Goal: Task Accomplishment & Management: Complete application form

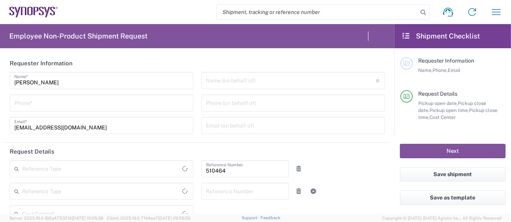
type input "Department"
type input "US01, SG, MSIP2, R&D 510464"
type input "[US_STATE]"
type input "[GEOGRAPHIC_DATA]"
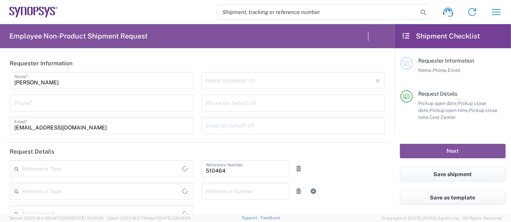
type input "Delivered at Place"
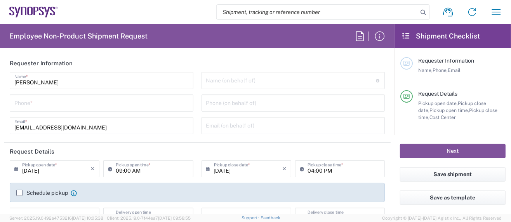
type input "Hillsboro US03"
click at [88, 107] on input "tel" at bounding box center [101, 103] width 174 height 14
type input "5039399670"
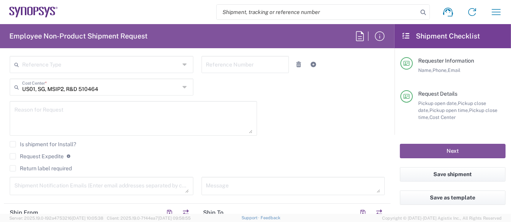
scroll to position [259, 0]
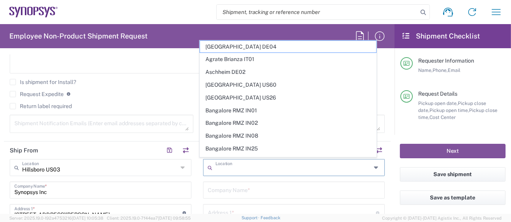
click at [246, 164] on input "text" at bounding box center [294, 167] width 156 height 14
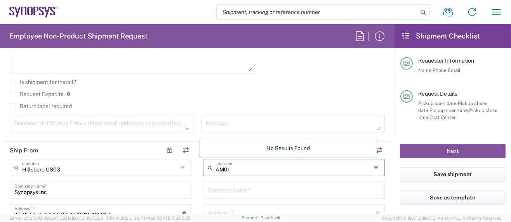
click at [244, 171] on input "AM01" at bounding box center [294, 167] width 156 height 14
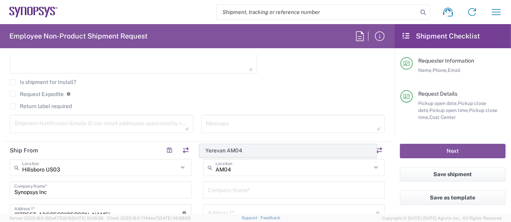
click at [234, 152] on span "Yerevan AM04" at bounding box center [288, 151] width 176 height 12
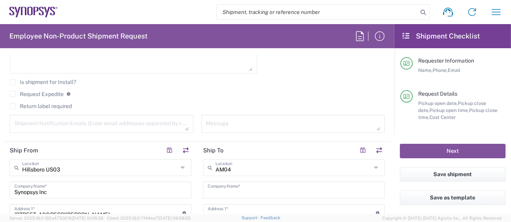
type input "Yerevan AM04"
type input "Synopsys Armenia CJSC"
type input "41 Arshakunyats Ave."
type input "Bldg #1"
type input "Yerevan"
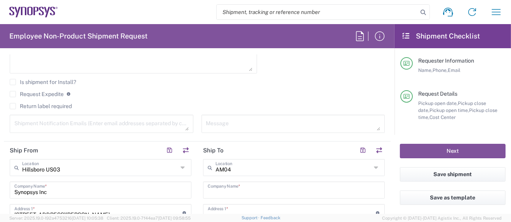
type input "[GEOGRAPHIC_DATA]"
type input "26"
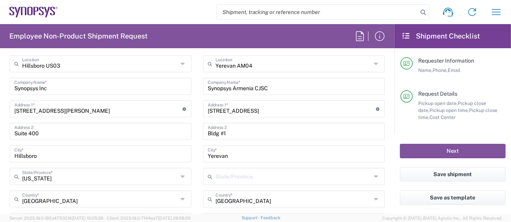
scroll to position [414, 0]
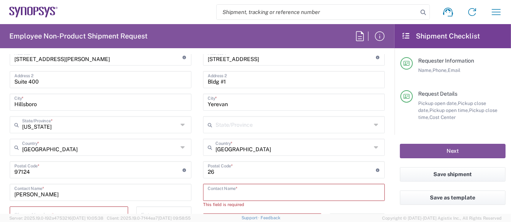
click at [220, 194] on input "text" at bounding box center [294, 192] width 173 height 14
paste input "Arthur Mkhitaryan"
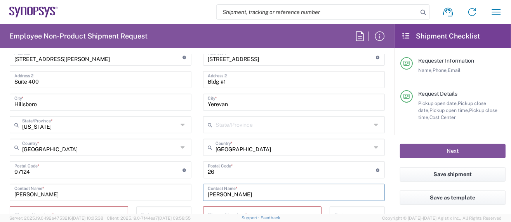
scroll to position [466, 0]
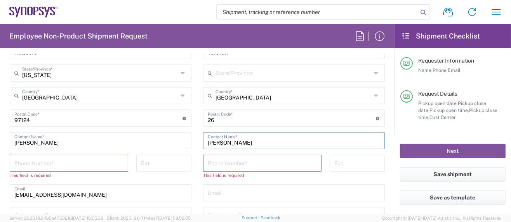
type input "Arthur Mkhitaryan"
click at [226, 163] on input "tel" at bounding box center [262, 163] width 109 height 14
paste input "+374.94.493305"
click at [227, 163] on input "+374.94.493305" at bounding box center [262, 163] width 109 height 14
click at [218, 165] on input "+374.94493305" at bounding box center [262, 163] width 109 height 14
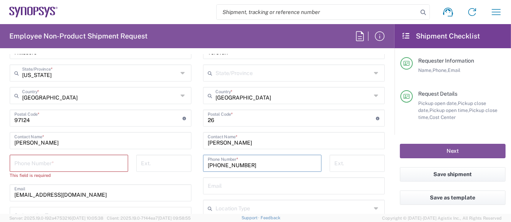
type input "+37494493305"
drag, startPoint x: 14, startPoint y: 164, endPoint x: 23, endPoint y: 163, distance: 8.2
click at [16, 164] on input "tel" at bounding box center [68, 163] width 109 height 14
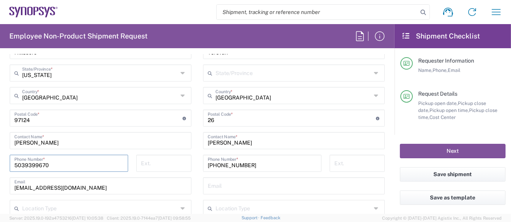
type input "5039399670"
click at [227, 35] on agx-form-header "Employee Non-Product Shipment Request" at bounding box center [197, 36] width 395 height 24
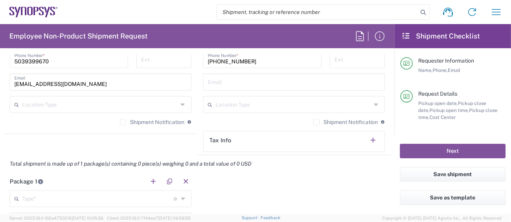
scroll to position [622, 0]
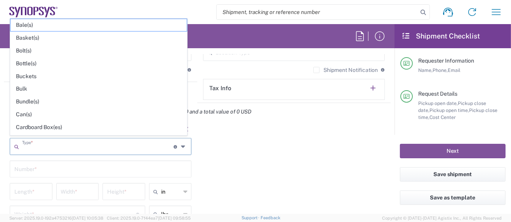
click at [83, 147] on input "text" at bounding box center [98, 146] width 152 height 14
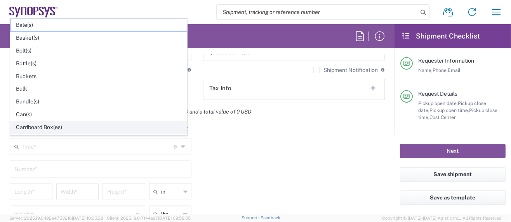
click at [52, 126] on span "Cardboard Box(es)" at bounding box center [98, 127] width 176 height 12
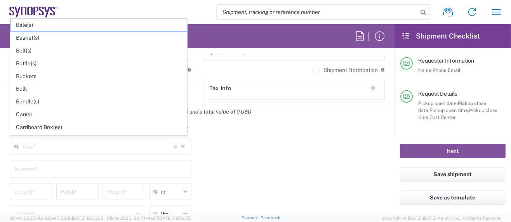
type input "Cardboard Box(es)"
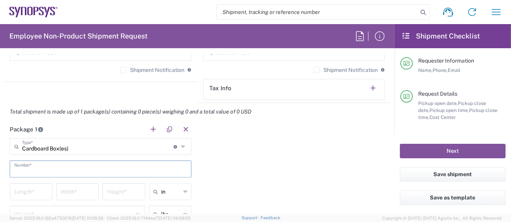
click at [51, 168] on input "text" at bounding box center [100, 169] width 173 height 14
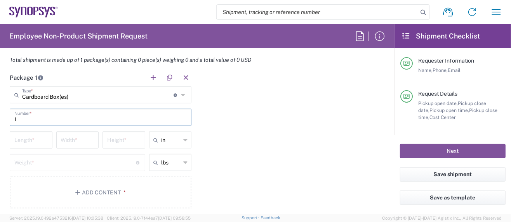
type input "1"
click at [37, 138] on input "number" at bounding box center [30, 140] width 33 height 14
type input "13.5"
type input "7"
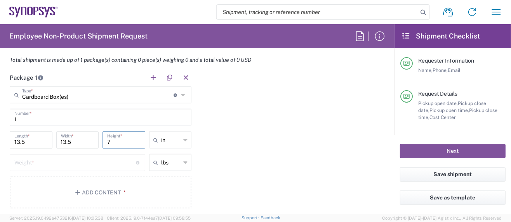
click at [26, 167] on div "Weight * Total weight of package(s) in pounds or kilograms" at bounding box center [78, 162] width 136 height 17
type input "5.0"
click at [112, 192] on button "Add Content *" at bounding box center [101, 192] width 182 height 32
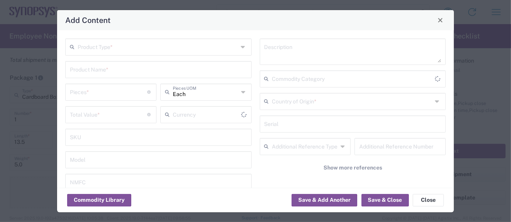
type input "US Dollar"
click at [117, 50] on input "text" at bounding box center [158, 47] width 161 height 14
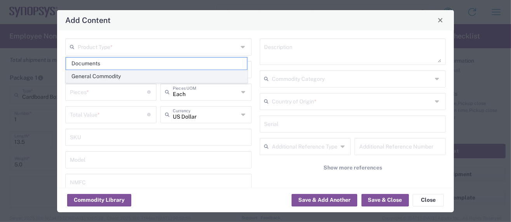
click at [122, 77] on span "General Commodity" at bounding box center [156, 76] width 181 height 12
type input "General Commodity"
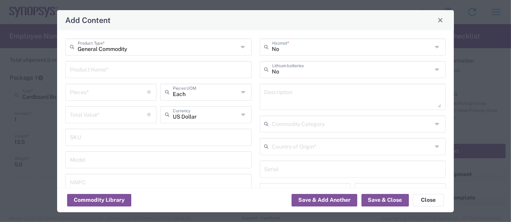
click at [118, 71] on input "text" at bounding box center [158, 69] width 177 height 14
click at [134, 68] on input "PCIe6_x8 Rev B" at bounding box center [158, 69] width 177 height 14
drag, startPoint x: 146, startPoint y: 71, endPoint x: -19, endPoint y: 62, distance: 165.8
click at [0, 62] on html "Shipment request Shipment tracking Employee non-product shipment request My shi…" at bounding box center [255, 111] width 511 height 222
type input "PCIe6_x8 Rev B test board"
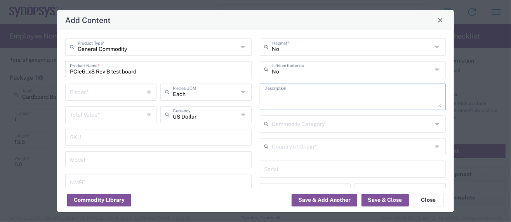
click at [287, 96] on textarea at bounding box center [353, 97] width 177 height 22
paste textarea "PCIe6_x8 Rev B test board"
click at [344, 98] on textarea "PCIe6_x8 Rev B test board -" at bounding box center [353, 97] width 177 height 22
paste textarea "Provides power and input/output paths for microelectronic parts/Circuit board t…"
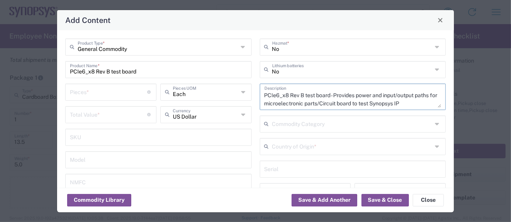
scroll to position [7, 0]
type textarea "PCIe6_x8 Rev B test board - Provides power and input/output paths for microelec…"
click at [274, 143] on input "text" at bounding box center [352, 146] width 161 height 14
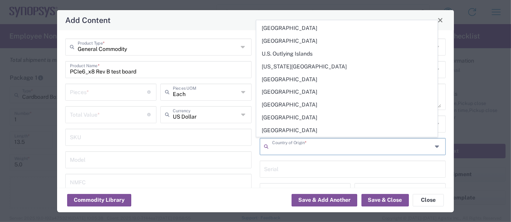
scroll to position [2860, 0]
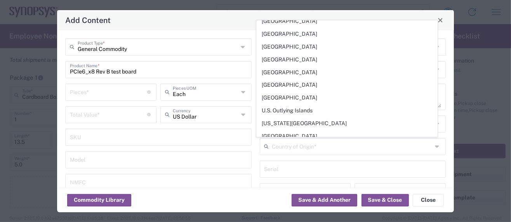
click at [289, 181] on span "[GEOGRAPHIC_DATA]" at bounding box center [347, 187] width 181 height 12
type input "[GEOGRAPHIC_DATA]"
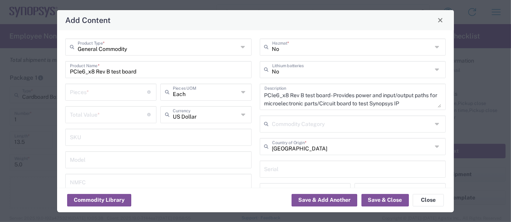
click at [99, 115] on input "number" at bounding box center [109, 114] width 78 height 14
type input "6828.00"
click at [85, 90] on input "number" at bounding box center [109, 92] width 78 height 14
type input "1"
type input "6828"
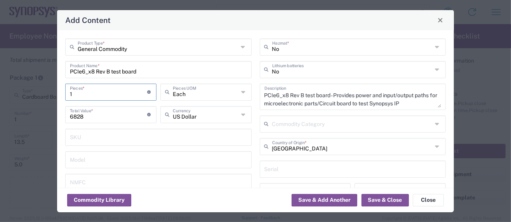
type input "1"
click at [112, 71] on input "PCIe6_x8 Rev B test board" at bounding box center [158, 69] width 177 height 14
type input "PCIe6_x8 Rev B with socket test board"
click at [302, 93] on textarea "PCIe6_x8 Rev B test board - Provides power and input/output paths for microelec…" at bounding box center [353, 97] width 177 height 22
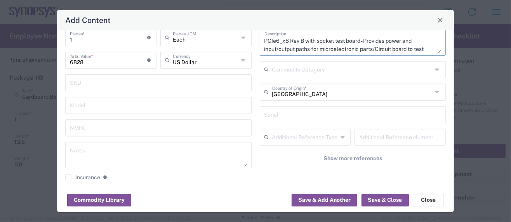
scroll to position [103, 0]
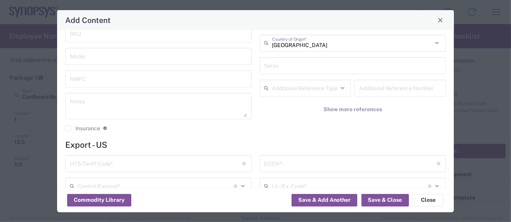
type textarea "PCIe6_x8 Rev B with socket test board - Provides power and input/output paths f…"
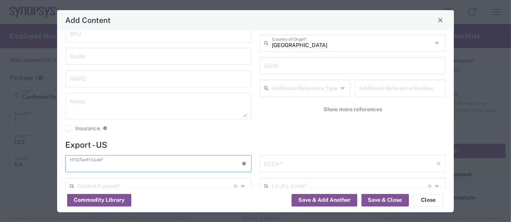
click at [113, 163] on input "text" at bounding box center [156, 163] width 173 height 14
paste input "8534.00.0020"
type input "8534.00.0020"
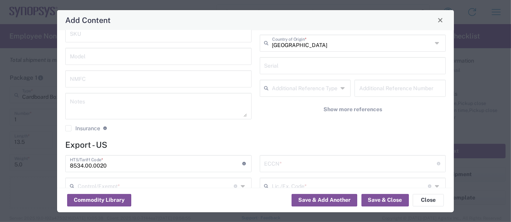
click at [292, 161] on input "text" at bounding box center [351, 163] width 173 height 14
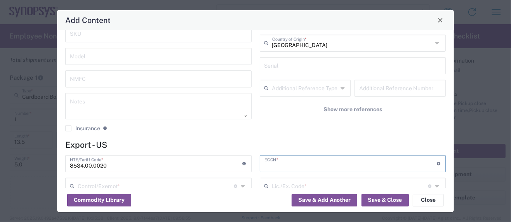
paste input "3A991/NLR"
type input "3A991/NLR"
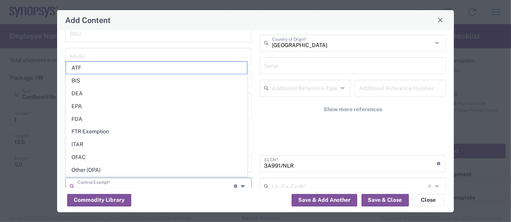
click at [124, 181] on input "text" at bounding box center [156, 186] width 156 height 14
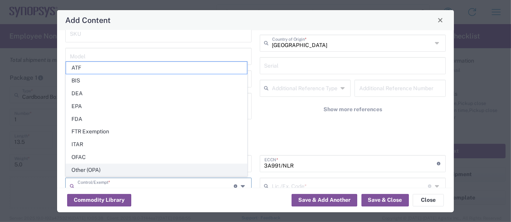
click at [98, 167] on span "Other (OPA)" at bounding box center [156, 170] width 181 height 12
type input "Other (OPA)"
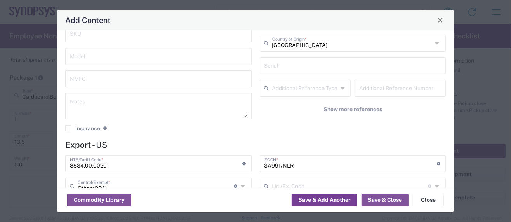
click at [319, 199] on button "Save & Add Another" at bounding box center [325, 200] width 66 height 12
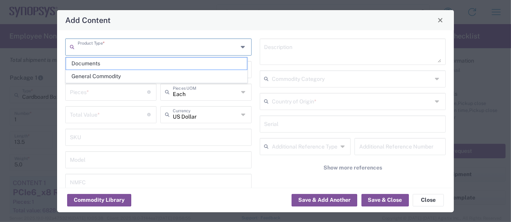
click at [147, 47] on input "text" at bounding box center [158, 47] width 161 height 14
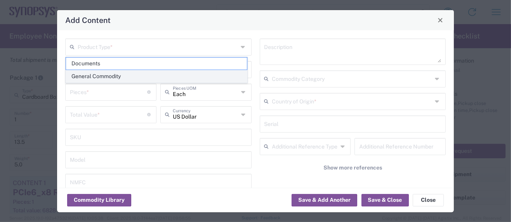
click at [122, 77] on span "General Commodity" at bounding box center [156, 76] width 181 height 12
type input "General Commodity"
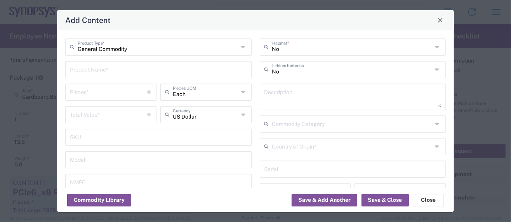
click at [106, 69] on input "text" at bounding box center [158, 69] width 177 height 14
drag, startPoint x: 106, startPoint y: 70, endPoint x: 41, endPoint y: 64, distance: 66.0
click at [41, 64] on div "Add Content General Commodity Product Type * x541 Chip Product Name * Pieces * …" at bounding box center [255, 111] width 511 height 222
type input "x541 Chip"
click at [287, 94] on textarea at bounding box center [353, 97] width 177 height 22
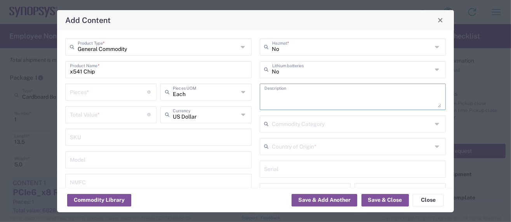
paste textarea "x541 Chip"
click at [305, 99] on textarea "x541 Chip -" at bounding box center [353, 97] width 177 height 22
paste textarea "This is an integrated circuit containing Synopsys IP"
type textarea "x541 Chip - This is an integrated circuit containing Synopsys IP"
click at [283, 147] on input "text" at bounding box center [352, 146] width 161 height 14
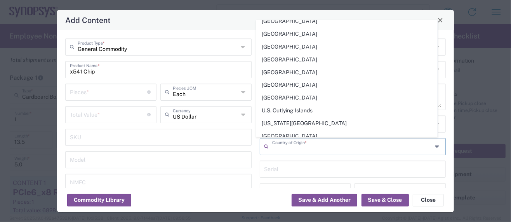
scroll to position [2964, 0]
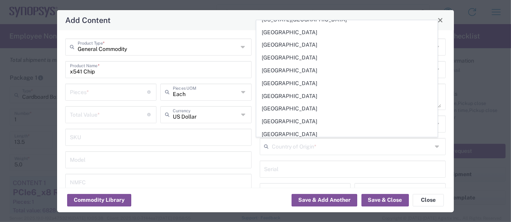
click at [449, 13] on div "Add Content" at bounding box center [255, 20] width 397 height 20
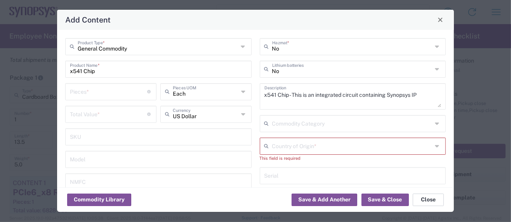
click at [430, 204] on button "Close" at bounding box center [428, 200] width 31 height 12
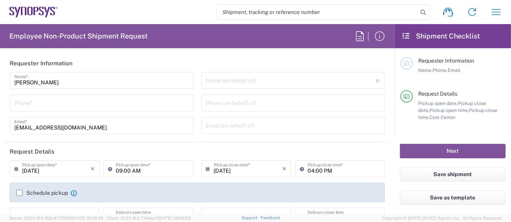
type input "Department"
type input "Delivered at Place"
type input "US01, SG, MSIP2, R&D 510464"
type input "United States"
type input "Oregon"
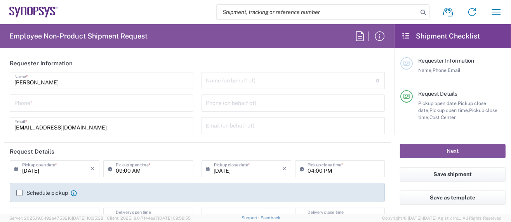
type input "United States"
click at [499, 9] on icon "button" at bounding box center [496, 12] width 12 height 12
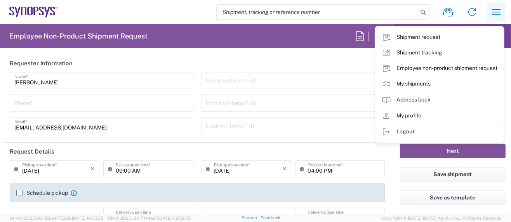
type input "Hillsboro US03"
click at [421, 81] on link "My shipments" at bounding box center [440, 84] width 128 height 16
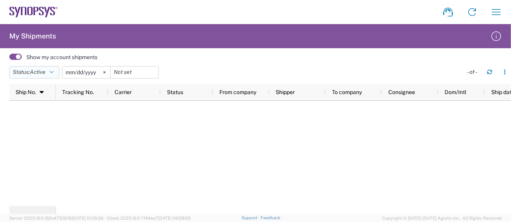
click at [53, 70] on icon "button" at bounding box center [52, 72] width 4 height 5
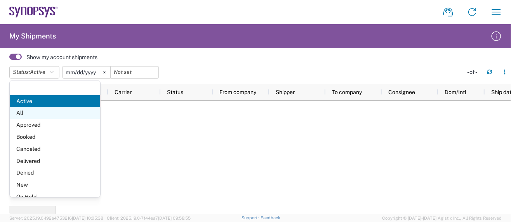
click at [23, 112] on span "All" at bounding box center [55, 113] width 91 height 12
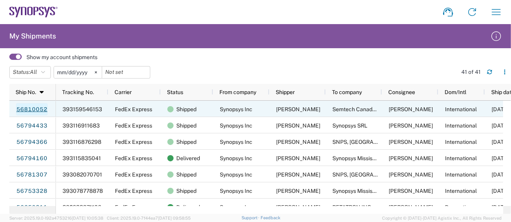
click at [24, 107] on link "56810052" at bounding box center [32, 109] width 32 height 12
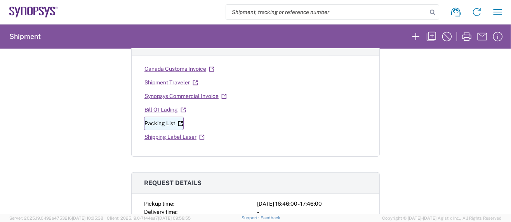
click at [151, 119] on link "Packing List" at bounding box center [164, 124] width 40 height 14
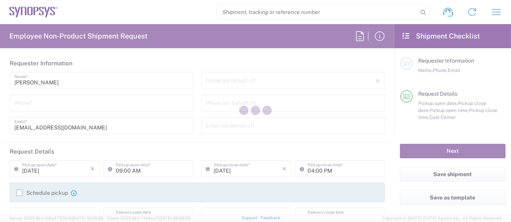
type input "Department"
type input "US01, SG, MSIP2, R&D 510464"
type input "Delivered at Place"
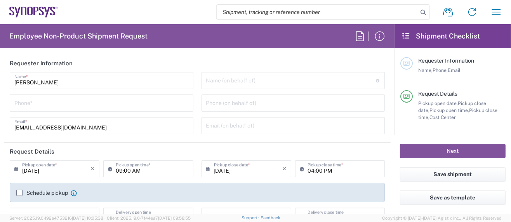
type input "[GEOGRAPHIC_DATA]"
type input "[US_STATE]"
type input "[GEOGRAPHIC_DATA]"
type input "Hillsboro US03"
click at [70, 103] on input "tel" at bounding box center [101, 103] width 174 height 14
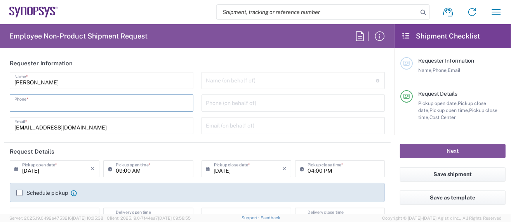
type input "5039399670"
type input "sarah.wing@synopsys.com"
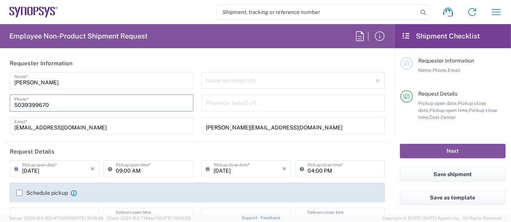
type input "5039399670"
type input "Synopsys Inc."
type input "2025 NE Cornelius Pass Rd."
type input "HILLSBORO"
type input "[US_STATE]"
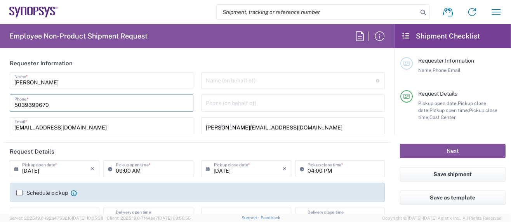
type input "97124"
type input "5039399670"
type input "sarah.wing@synopsys.com"
type input "Sarah K Wing"
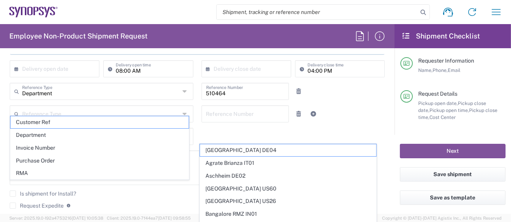
scroll to position [155, 0]
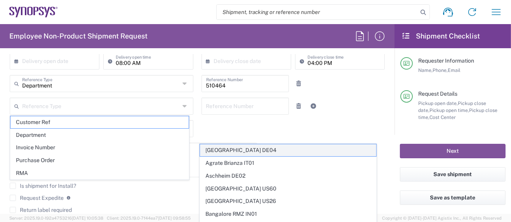
click at [258, 150] on span "[GEOGRAPHIC_DATA] DE04" at bounding box center [288, 150] width 176 height 12
type input "[GEOGRAPHIC_DATA] DE04"
type input "Synopsys GmbH"
type input "Ritterstrasse 23"
type input "Aachen"
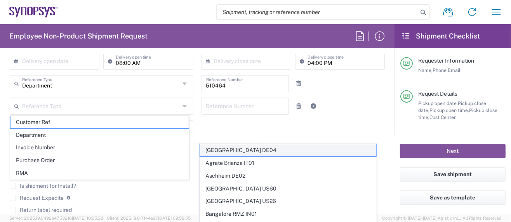
type input "[GEOGRAPHIC_DATA]"
type input "52072"
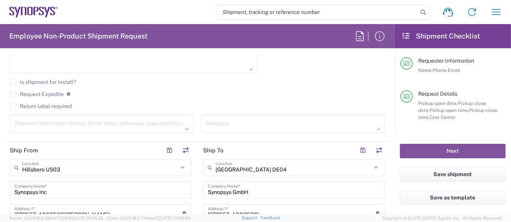
scroll to position [311, 0]
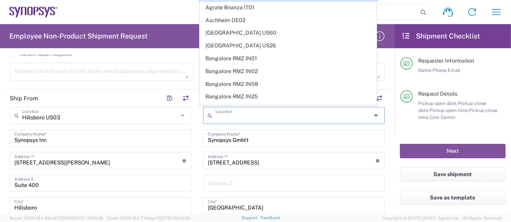
click at [255, 115] on input "text" at bounding box center [294, 115] width 156 height 14
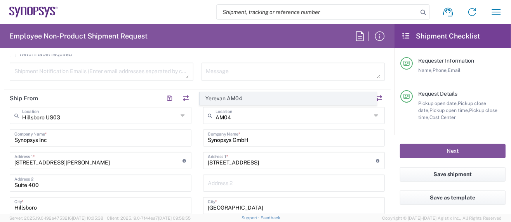
click at [235, 96] on span "Yerevan AM04" at bounding box center [288, 98] width 176 height 12
type input "Yerevan AM04"
type input "Synopsys Armenia CJSC"
type input "41 Arshakunyats Ave."
type input "Bldg #1"
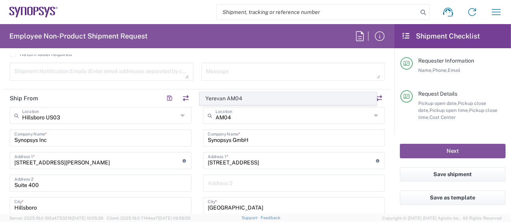
type input "Yerevan"
type input "[GEOGRAPHIC_DATA]"
type input "26"
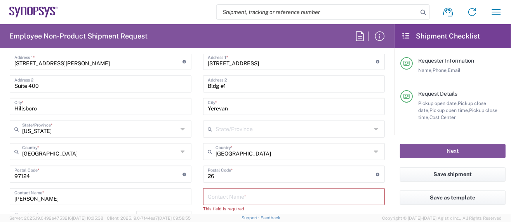
scroll to position [414, 0]
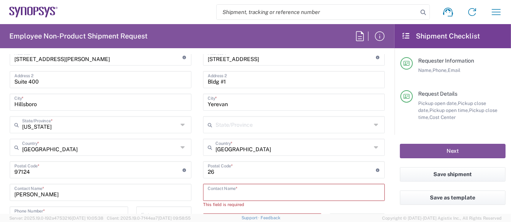
click at [232, 195] on input "text" at bounding box center [294, 192] width 173 height 14
paste input "Arthur Mkhitaryan"
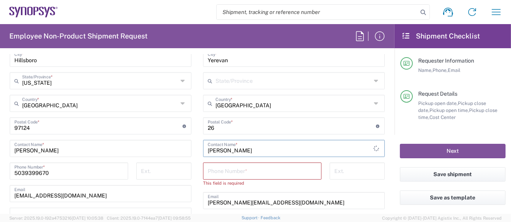
scroll to position [466, 0]
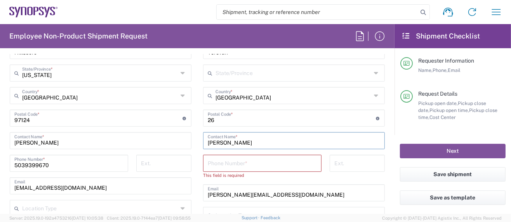
type input "Arthur Mkhitaryan"
click at [228, 159] on input "tel" at bounding box center [262, 163] width 109 height 14
paste input "+374.94.493305"
type input "+374.94.493305"
drag, startPoint x: 278, startPoint y: 194, endPoint x: 176, endPoint y: 190, distance: 101.9
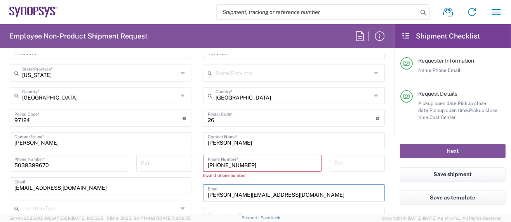
click at [176, 190] on div "Ship From Hillsboro US03 Location Hillsboro US03 Aachen DE04 Agrate Brianza IT0…" at bounding box center [197, 100] width 387 height 332
paste input "marthur"
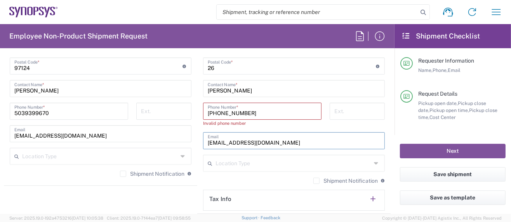
scroll to position [570, 0]
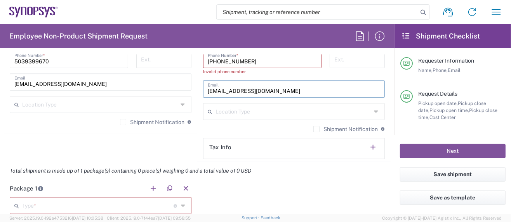
type input "marthur@synopsys.com"
click at [81, 204] on input "text" at bounding box center [98, 205] width 152 height 14
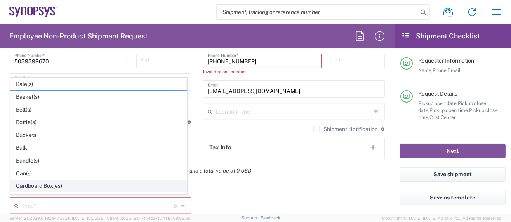
click at [33, 180] on span "Cardboard Box(es)" at bounding box center [98, 186] width 176 height 12
type input "Cardboard Box(es)"
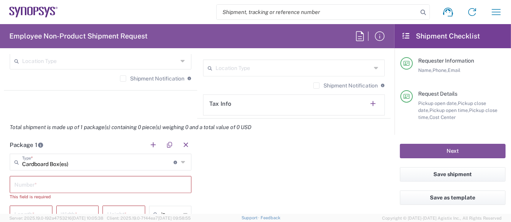
scroll to position [622, 0]
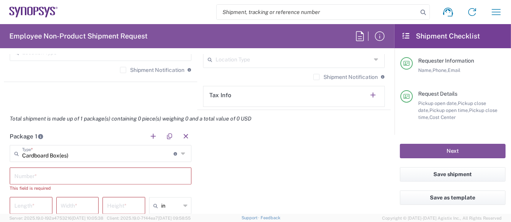
click at [42, 176] on input "text" at bounding box center [100, 176] width 173 height 14
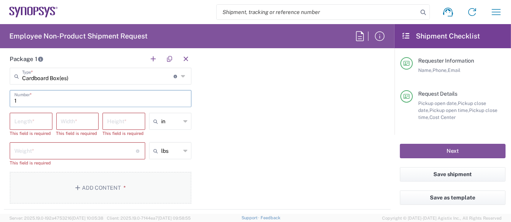
scroll to position [725, 0]
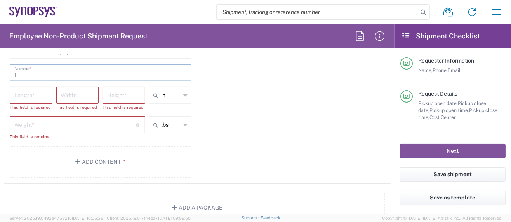
type input "1"
click at [35, 96] on input "number" at bounding box center [30, 95] width 33 height 14
type input "13.5"
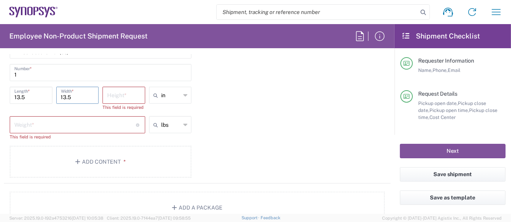
type input "13.5"
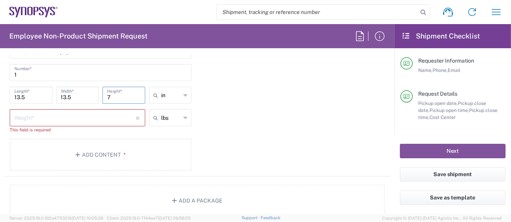
type input "7"
click at [17, 113] on input "number" at bounding box center [75, 117] width 122 height 14
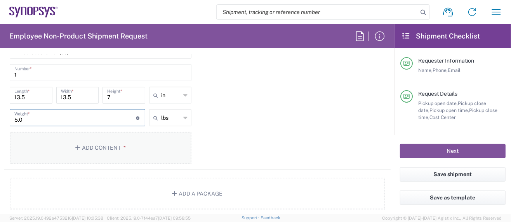
type input "5.0"
click at [93, 153] on button "Add Content *" at bounding box center [101, 148] width 182 height 32
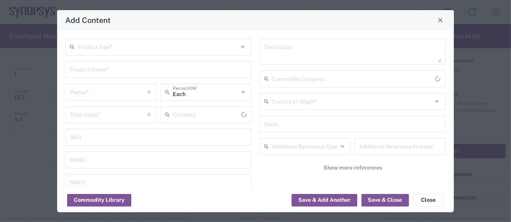
type input "US Dollar"
click at [108, 50] on input "text" at bounding box center [158, 47] width 161 height 14
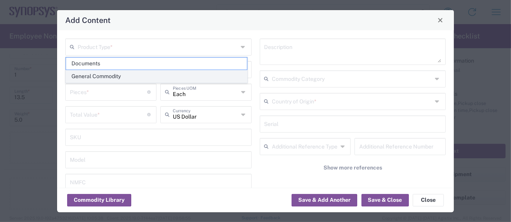
click at [96, 76] on span "General Commodity" at bounding box center [156, 76] width 181 height 12
type input "General Commodity"
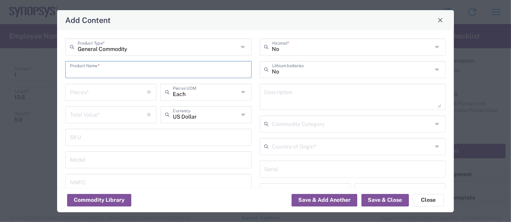
click at [92, 66] on input "text" at bounding box center [158, 69] width 177 height 14
drag, startPoint x: 152, startPoint y: 70, endPoint x: 17, endPoint y: 70, distance: 134.5
click at [17, 71] on div "Add Content General Commodity Product Type * PCIe6_x8 Rev B board w/ socket Pro…" at bounding box center [255, 111] width 511 height 222
type input "PCIe6_x8 Rev B board w/ socket"
click at [284, 122] on input "text" at bounding box center [352, 124] width 161 height 14
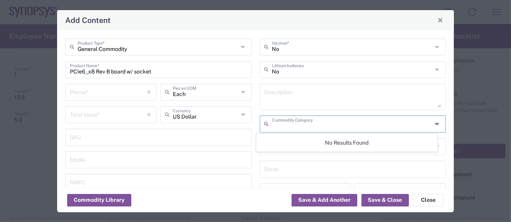
paste input "PCIe6_x8 Rev B board w/ socket"
click at [376, 127] on input "PCIe6_x8 Rev B board w/ socket -" at bounding box center [352, 124] width 161 height 14
paste input "Provides power and input/output paths for microelectronic parts/Circuit board t…"
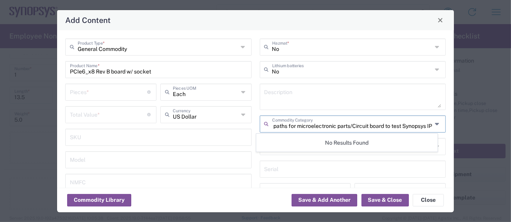
scroll to position [0, 173]
click at [362, 125] on input "PCIe6_x8 Rev B board w/ socket - Provides power and input/output paths for micr…" at bounding box center [352, 124] width 161 height 14
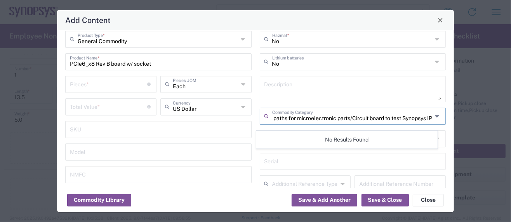
scroll to position [0, 0]
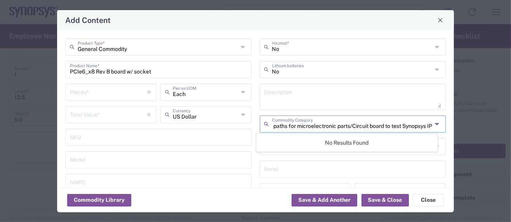
click at [311, 122] on input "PCIe6_x8 Rev B board w/ socket - Provides power and input/output paths for micr…" at bounding box center [352, 124] width 161 height 14
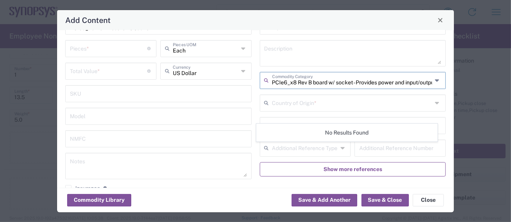
scroll to position [52, 0]
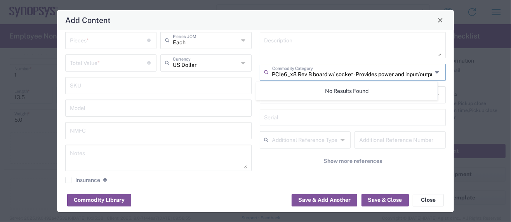
type input "PCIe6_x8 Rev B board w/ socket - Provides power and input/output paths for micr…"
click at [306, 116] on input "text" at bounding box center [353, 117] width 177 height 14
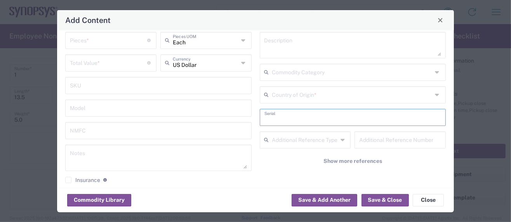
click at [336, 94] on input "text" at bounding box center [352, 94] width 161 height 14
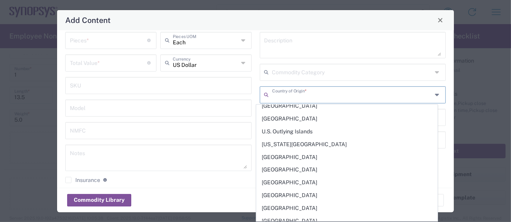
scroll to position [2912, 0]
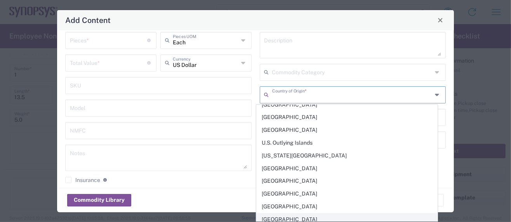
click at [290, 213] on span "[GEOGRAPHIC_DATA]" at bounding box center [347, 219] width 181 height 12
type input "[GEOGRAPHIC_DATA]"
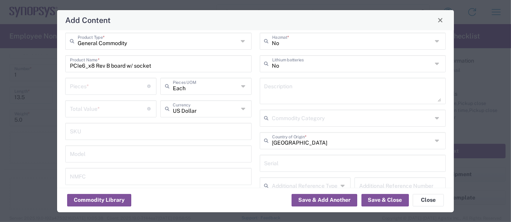
scroll to position [0, 0]
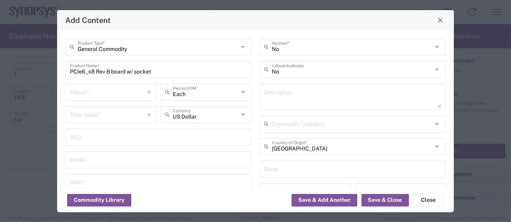
click at [96, 93] on input "number" at bounding box center [109, 92] width 78 height 14
type input "1"
click at [78, 112] on input "number" at bounding box center [109, 114] width 78 height 14
type input "8"
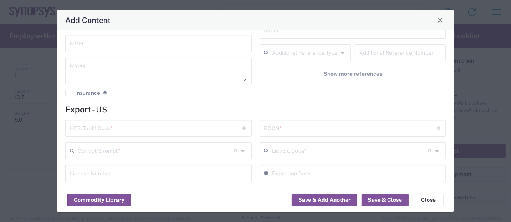
scroll to position [155, 0]
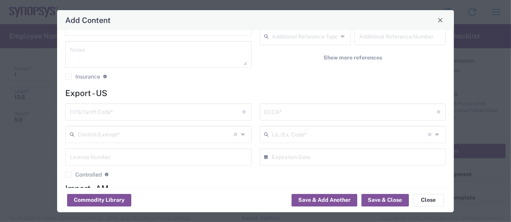
type input "6828"
click at [91, 111] on input "text" at bounding box center [156, 112] width 173 height 14
paste input "8534.00.0020"
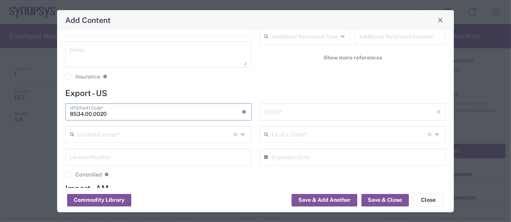
type input "8534.00.0020"
click at [285, 112] on input "text" at bounding box center [351, 112] width 173 height 14
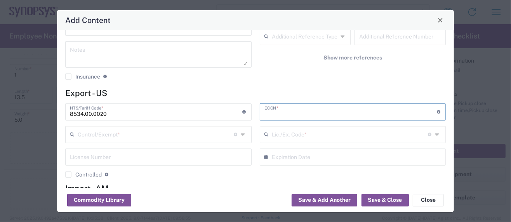
paste input "3A991/NLR"
type input "3A991/NLR"
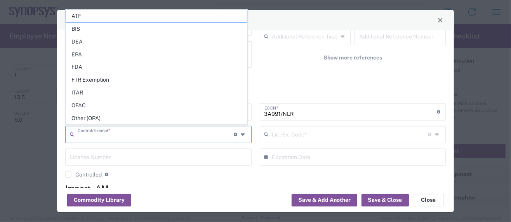
click at [112, 136] on input "text" at bounding box center [156, 134] width 156 height 14
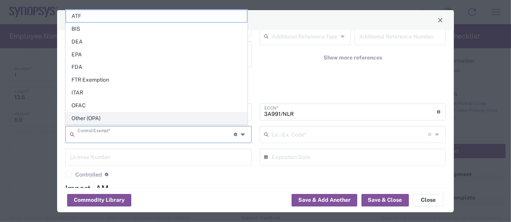
click at [94, 119] on span "Other (OPA)" at bounding box center [156, 118] width 181 height 12
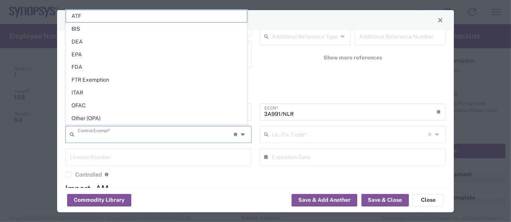
type input "Other (OPA)"
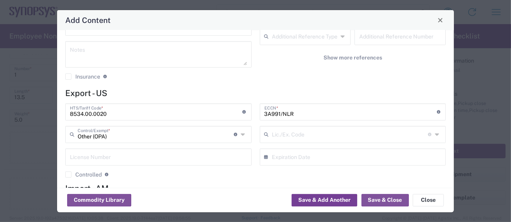
click at [306, 200] on button "Save & Add Another" at bounding box center [325, 200] width 66 height 12
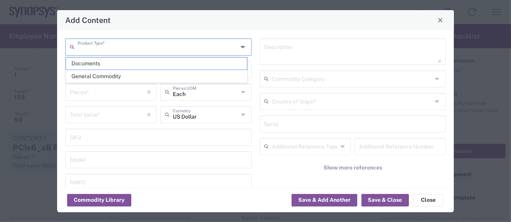
click at [119, 47] on input "text" at bounding box center [158, 47] width 161 height 14
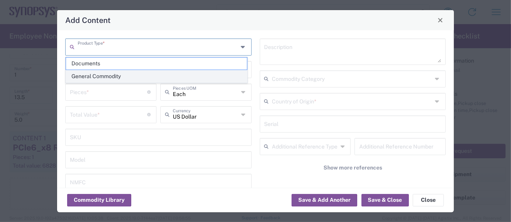
click at [106, 73] on span "General Commodity" at bounding box center [156, 76] width 181 height 12
type input "General Commodity"
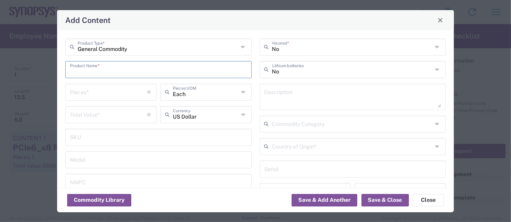
click at [97, 71] on input "text" at bounding box center [158, 69] width 177 height 14
drag, startPoint x: 85, startPoint y: 70, endPoint x: 29, endPoint y: 72, distance: 56.4
click at [30, 72] on div "Add Content General Commodity Product Type * x541 Chip Product Name * Pieces * …" at bounding box center [255, 111] width 511 height 222
type input "x541 Chip"
click at [272, 98] on textarea at bounding box center [353, 97] width 177 height 22
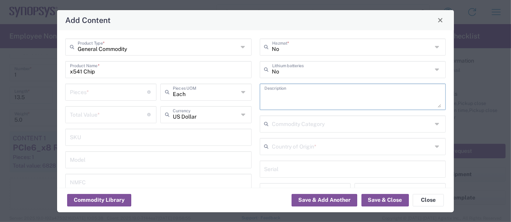
paste textarea "x541 Chip"
type textarea "x541 Chip -"
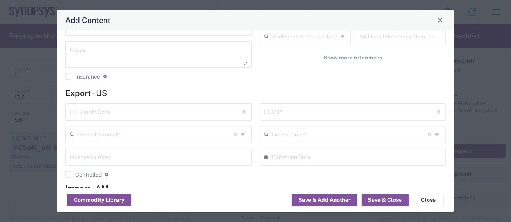
click at [100, 113] on input "text" at bounding box center [156, 112] width 173 height 14
paste input "8542.31.0030"
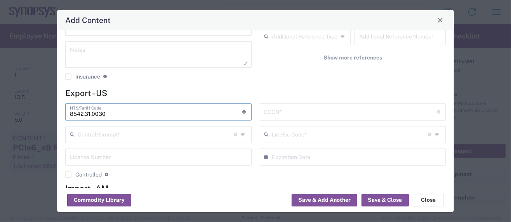
type input "8542.31.0030"
click at [276, 112] on input "text" at bounding box center [351, 112] width 173 height 14
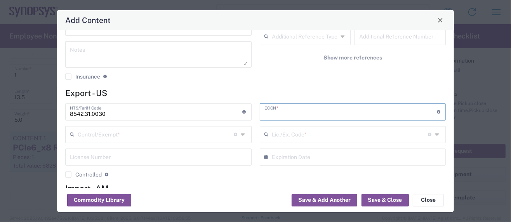
paste input "3A991/NLR"
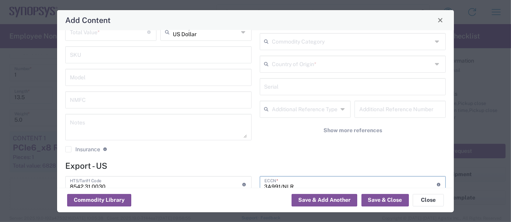
scroll to position [52, 0]
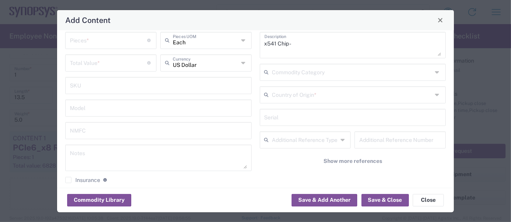
type input "3A991/NLR"
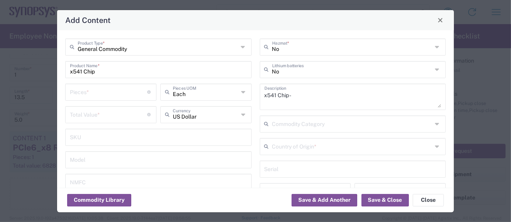
click at [97, 94] on input "number" at bounding box center [109, 92] width 78 height 14
type input "1"
click at [105, 113] on input "number" at bounding box center [109, 114] width 78 height 14
type input "201.58"
click at [298, 146] on input "text" at bounding box center [352, 146] width 161 height 14
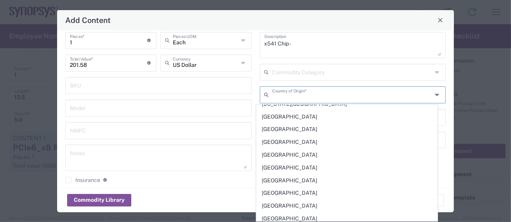
scroll to position [2912, 0]
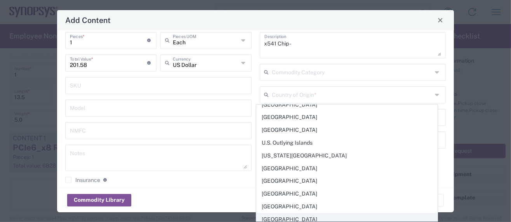
click at [292, 213] on span "[GEOGRAPHIC_DATA]" at bounding box center [347, 219] width 181 height 12
type input "[GEOGRAPHIC_DATA]"
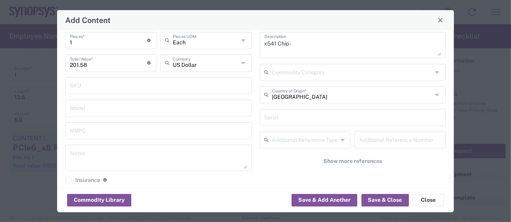
scroll to position [103, 0]
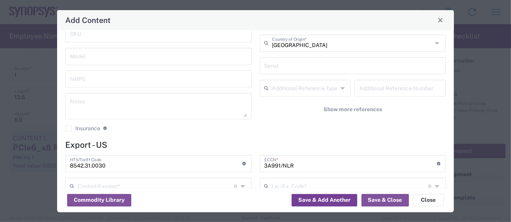
click at [330, 203] on button "Save & Add Another" at bounding box center [325, 200] width 66 height 12
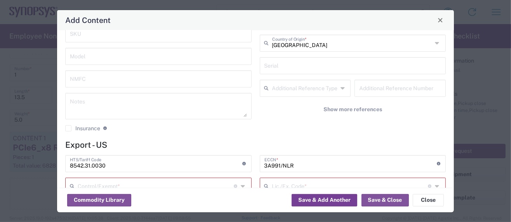
scroll to position [155, 0]
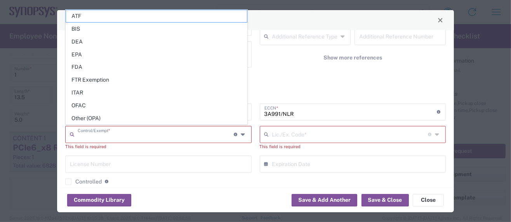
click at [131, 136] on input "text" at bounding box center [156, 134] width 156 height 14
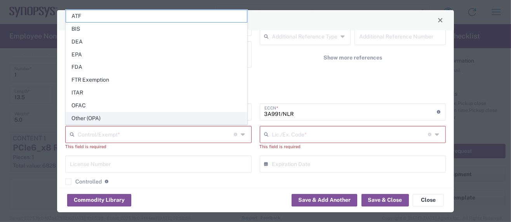
click at [94, 121] on span "Other (OPA)" at bounding box center [156, 118] width 181 height 12
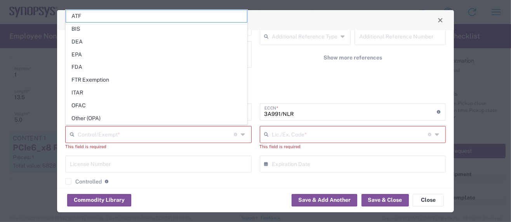
type input "Other (OPA)"
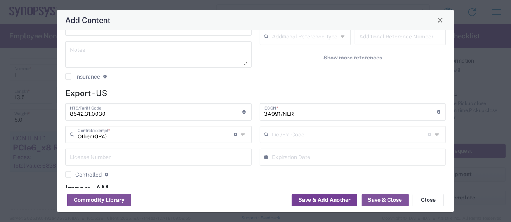
click at [336, 201] on button "Save & Add Another" at bounding box center [325, 200] width 66 height 12
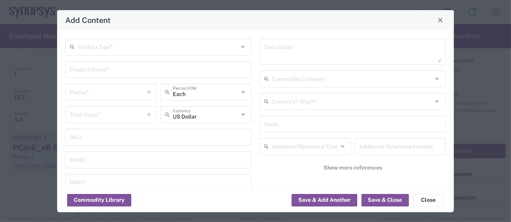
click at [102, 50] on input "text" at bounding box center [158, 47] width 161 height 14
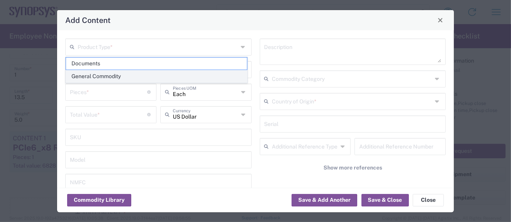
click at [108, 75] on span "General Commodity" at bounding box center [156, 76] width 181 height 12
type input "General Commodity"
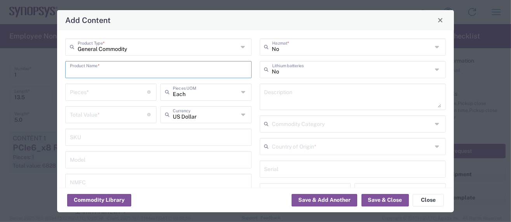
click at [108, 72] on input "text" at bounding box center [158, 69] width 177 height 14
type input "Bullseye cable, jack"
click at [270, 89] on textarea at bounding box center [353, 97] width 177 height 22
paste textarea "Bullseye Cables: Connecting cables for circuit boards"
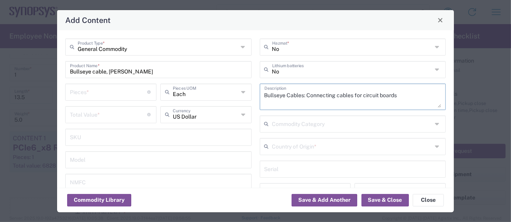
click at [284, 94] on textarea "Bullseye Cables: Connecting cables for circuit boards" at bounding box center [353, 97] width 177 height 22
type textarea "Bullseye cable, jack: Connecting cables for circuit boards"
click at [112, 93] on input "number" at bounding box center [109, 92] width 78 height 14
type input "8"
drag, startPoint x: 123, startPoint y: 72, endPoint x: 28, endPoint y: 68, distance: 94.9
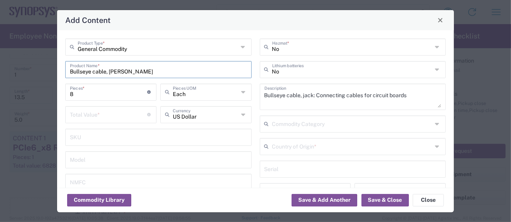
click at [28, 68] on div "Add Content General Commodity Product Type * Bullseye cable, jack Product Name …" at bounding box center [255, 111] width 511 height 222
paste input "to 1.85mm cable, J"
type input "Bullseye to 1.85mm cable, Jack"
drag, startPoint x: 309, startPoint y: 96, endPoint x: 227, endPoint y: 96, distance: 82.0
click at [227, 96] on div "General Commodity Product Type * Bullseye to 1.85mm cable, Jack Product Name * …" at bounding box center [255, 139] width 389 height 202
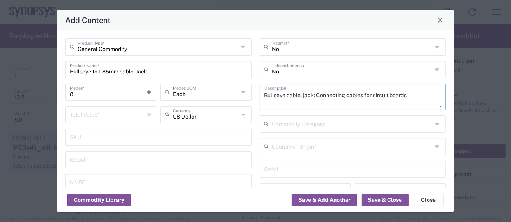
paste textarea "to 1.85mm cable, J"
click at [329, 95] on textarea "Bullseye to 1.85mm cable, Jack: Connecting cables for circuit boards" at bounding box center [353, 97] width 177 height 22
type textarea "Bullseye to 1.85mm cable, jack: Connecting cables for circuit boards"
click at [138, 72] on input "Bullseye to 1.85mm cable, Jack" at bounding box center [158, 69] width 177 height 14
type input "Bullseye to 1.85mm cable, jack"
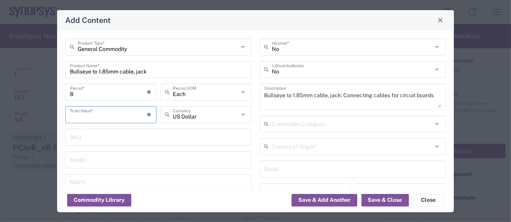
click at [88, 113] on input "number" at bounding box center [109, 114] width 78 height 14
drag, startPoint x: 76, startPoint y: 92, endPoint x: 53, endPoint y: 88, distance: 22.8
click at [54, 89] on div "Add Content General Commodity Product Type * Bullseye to 1.85mm cable, jack Pro…" at bounding box center [255, 111] width 511 height 222
type input "1"
click at [83, 113] on input "number" at bounding box center [109, 114] width 78 height 14
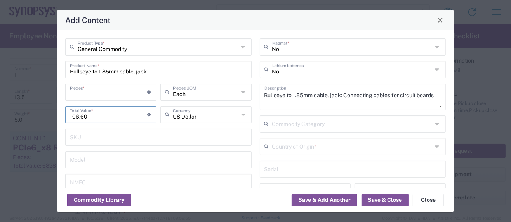
type input "106.60"
drag, startPoint x: 74, startPoint y: 93, endPoint x: 41, endPoint y: 88, distance: 33.9
click at [42, 88] on div "Add Content General Commodity Product Type * Bullseye to 1.85mm cable, jack Pro…" at bounding box center [255, 111] width 511 height 222
type input "8"
type input "852.8"
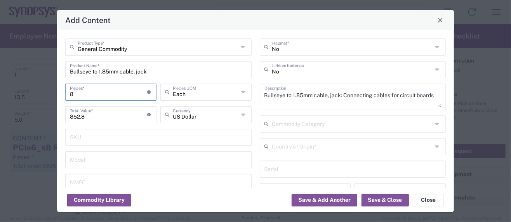
type input "8"
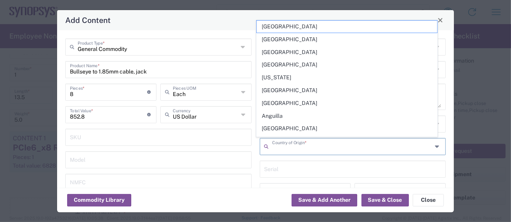
click at [295, 150] on input "text" at bounding box center [352, 146] width 161 height 14
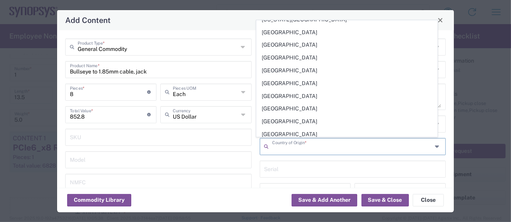
scroll to position [2860, 0]
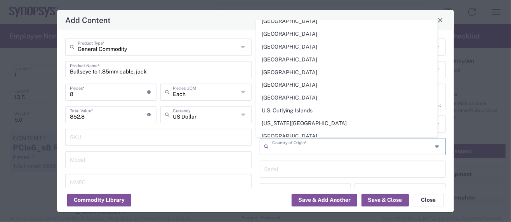
click at [297, 181] on span "[GEOGRAPHIC_DATA]" at bounding box center [347, 187] width 181 height 12
type input "[GEOGRAPHIC_DATA]"
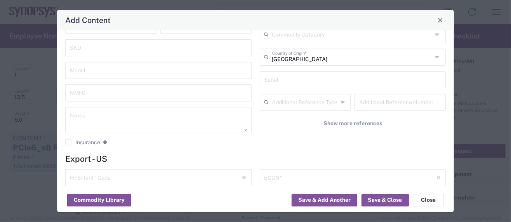
scroll to position [103, 0]
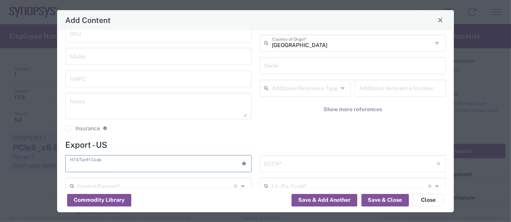
click at [91, 166] on input "text" at bounding box center [156, 163] width 173 height 14
paste input "8544.20.0000"
type input "8544.20.0000"
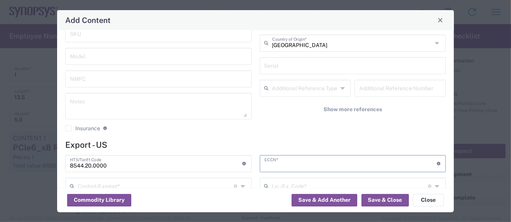
click at [296, 164] on input "text" at bounding box center [351, 163] width 173 height 14
paste input "EAR99/NLR"
type input "EAR99/NLR"
click at [139, 186] on input "text" at bounding box center [156, 186] width 156 height 14
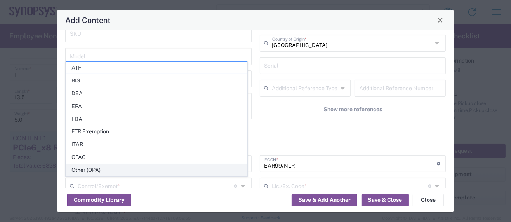
click at [103, 172] on span "Other (OPA)" at bounding box center [156, 170] width 181 height 12
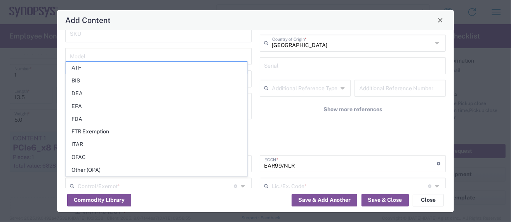
type input "Other (OPA)"
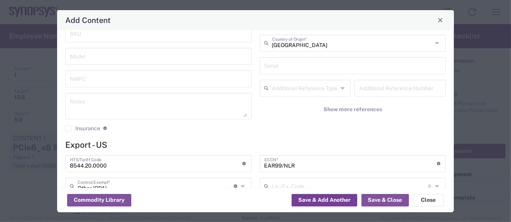
click at [316, 199] on button "Save & Add Another" at bounding box center [325, 200] width 66 height 12
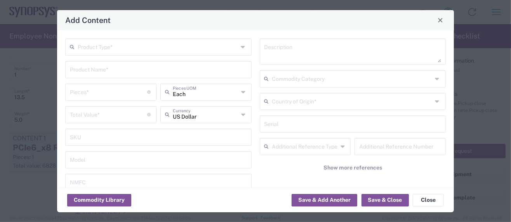
click at [113, 47] on input "text" at bounding box center [158, 47] width 161 height 14
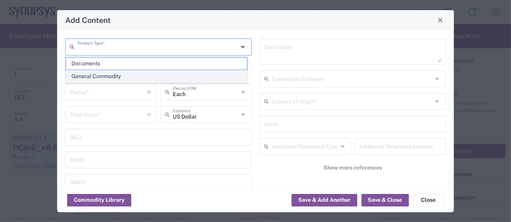
click at [105, 74] on span "General Commodity" at bounding box center [156, 76] width 181 height 12
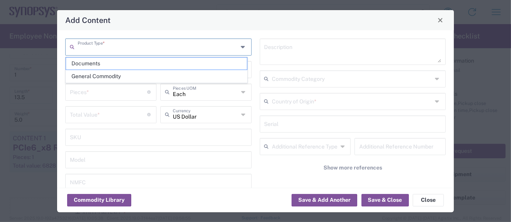
type input "General Commodity"
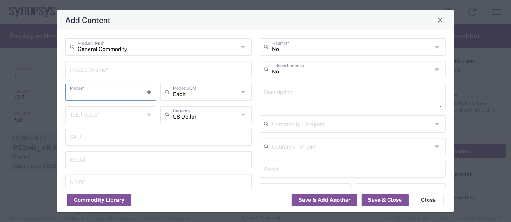
click at [91, 92] on input "number" at bounding box center [109, 92] width 78 height 14
type input "1"
click at [307, 149] on input "text" at bounding box center [352, 146] width 161 height 14
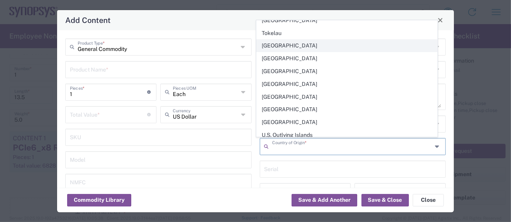
scroll to position [2902, 0]
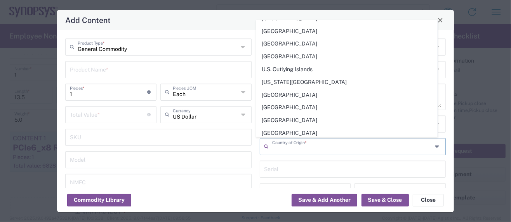
click at [287, 140] on span "[GEOGRAPHIC_DATA]" at bounding box center [347, 146] width 181 height 12
type input "[GEOGRAPHIC_DATA]"
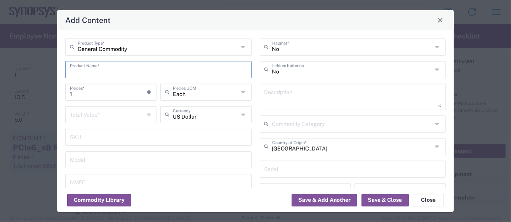
click at [107, 69] on input "text" at bounding box center [158, 69] width 177 height 14
paste input "Bullseye to 1.85mm cable, Plug"
click at [136, 71] on input "Bullseye to 1.85mm cable, Plug" at bounding box center [158, 69] width 177 height 14
drag, startPoint x: 160, startPoint y: 70, endPoint x: -2, endPoint y: 68, distance: 161.3
click at [0, 68] on html "Shipment request Shipment tracking Employee non-product shipment request My shi…" at bounding box center [255, 111] width 511 height 222
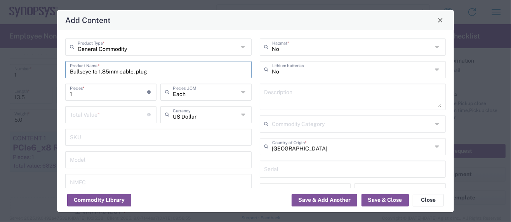
type input "Bullseye to 1.85mm cable, plug"
click at [296, 96] on textarea at bounding box center [353, 97] width 177 height 22
paste textarea "Bullseye to 1.85mm cable, plug"
click at [347, 94] on textarea "Bullseye to 1.85mm cable, plug -" at bounding box center [353, 97] width 177 height 22
paste textarea "Connecting cables for circuit boards"
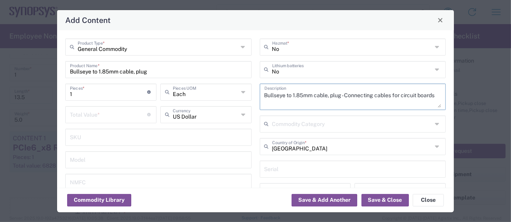
scroll to position [0, 0]
click at [341, 94] on textarea "Bullseye to 1.85mm cable, plug - Connecting cables for circuit boards" at bounding box center [353, 97] width 177 height 22
click at [338, 100] on textarea "Bullseye to 1.85mm cable, plug - Connecting cables for circuit boards" at bounding box center [353, 97] width 177 height 22
type textarea "Bullseye to 1.85mm cable, plug - Connecting cables for circuit boards"
click at [77, 118] on input "number" at bounding box center [109, 114] width 78 height 14
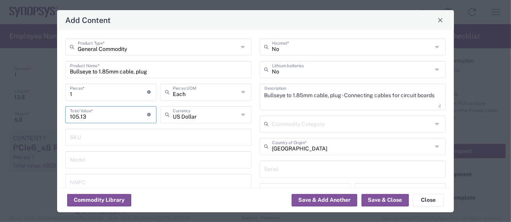
type input "105.13"
drag, startPoint x: 78, startPoint y: 92, endPoint x: 47, endPoint y: 90, distance: 30.8
click at [47, 91] on div "Add Content General Commodity Product Type * Bullseye to 1.85mm cable, plug Pro…" at bounding box center [255, 111] width 511 height 222
type input "8"
type input "841.04"
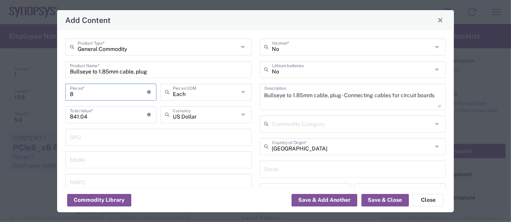
scroll to position [103, 0]
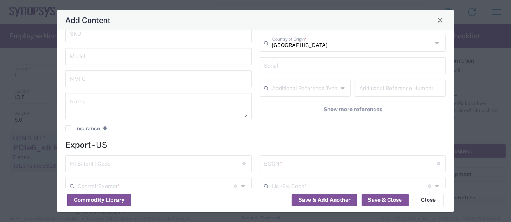
type input "8"
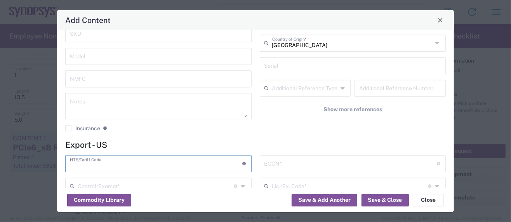
click at [121, 162] on input "text" at bounding box center [156, 163] width 173 height 14
paste input "8544.20.0000"
type input "8544.20.0000"
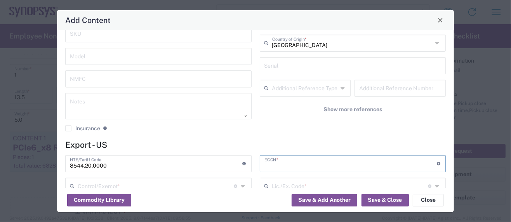
click at [295, 162] on input "text" at bounding box center [351, 163] width 173 height 14
paste input "EAR99/NLR"
type input "EAR99/NLR"
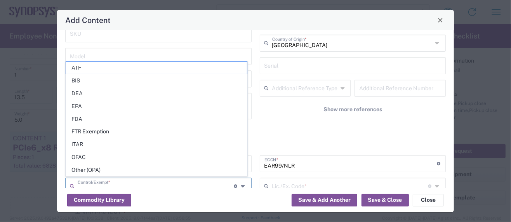
click at [87, 183] on input "text" at bounding box center [156, 186] width 156 height 14
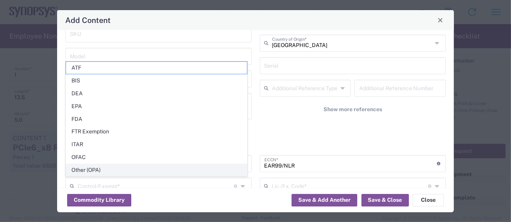
click at [99, 168] on span "Other (OPA)" at bounding box center [156, 170] width 181 height 12
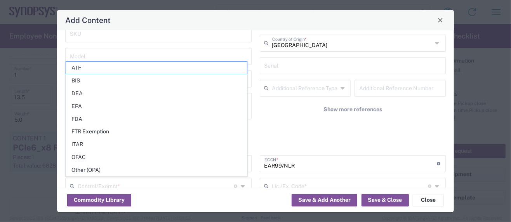
type input "Other (OPA)"
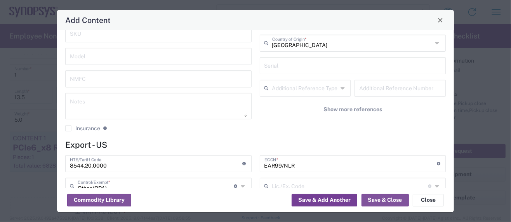
click at [307, 199] on button "Save & Add Another" at bounding box center [325, 200] width 66 height 12
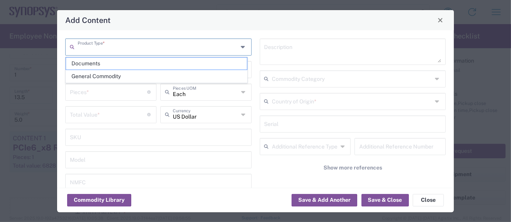
click at [125, 51] on input "text" at bounding box center [158, 47] width 161 height 14
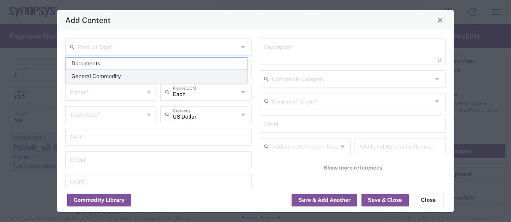
click at [112, 74] on span "General Commodity" at bounding box center [156, 76] width 181 height 12
type input "General Commodity"
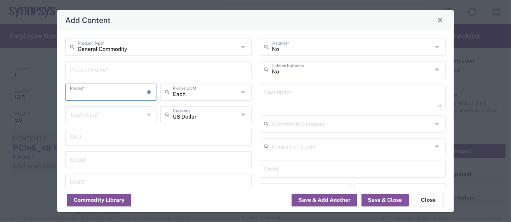
click at [84, 89] on input "number" at bounding box center [109, 92] width 78 height 14
type input "1"
click at [90, 70] on input "text" at bounding box center [158, 69] width 177 height 14
paste input "Bullseye Loopback Cable, 200mm"
drag, startPoint x: 94, startPoint y: 71, endPoint x: 121, endPoint y: 72, distance: 27.2
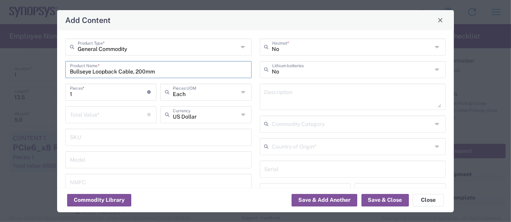
click at [121, 72] on input "Bullseye Loopback Cable, 200mm" at bounding box center [158, 69] width 177 height 14
drag, startPoint x: 161, startPoint y: 71, endPoint x: -17, endPoint y: 71, distance: 177.2
click at [0, 71] on html "Shipment request Shipment tracking Employee non-product shipment request My shi…" at bounding box center [255, 111] width 511 height 222
type input "Bullseye to bullseye cable, 200mm"
click at [309, 97] on textarea at bounding box center [353, 97] width 177 height 22
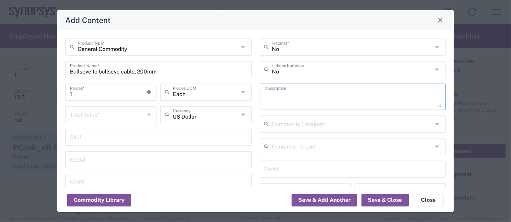
paste textarea "Bullseye to bullseye cable, 200mm"
click at [361, 96] on textarea "Bullseye to bullseye cable, 200mm -" at bounding box center [353, 97] width 177 height 22
paste textarea "Connecting cables for circuit boards"
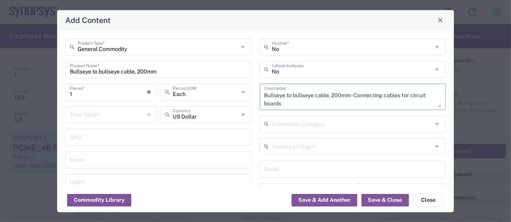
type textarea "Bullseye to bullseye cable, 200mm - Connecting cables for circuit boards"
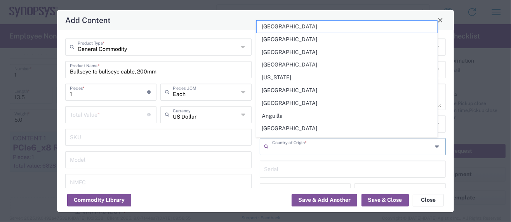
click at [283, 148] on input "text" at bounding box center [352, 146] width 161 height 14
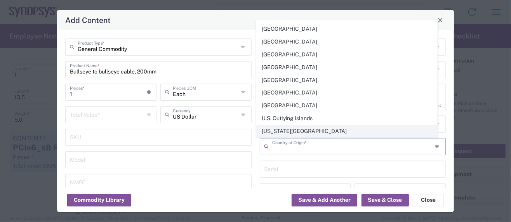
scroll to position [2860, 0]
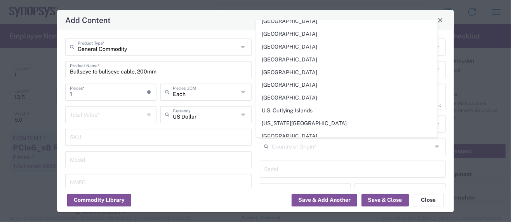
click at [289, 181] on span "[GEOGRAPHIC_DATA]" at bounding box center [347, 187] width 181 height 12
type input "[GEOGRAPHIC_DATA]"
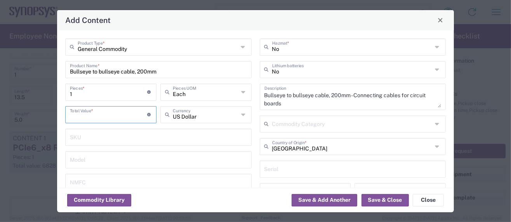
click at [82, 117] on input "number" at bounding box center [109, 114] width 78 height 14
type input "112.5"
drag, startPoint x: 77, startPoint y: 94, endPoint x: 33, endPoint y: 89, distance: 43.8
click at [33, 89] on div "Add Content General Commodity Product Type * Bullseye to bullseye cable, 200mm …" at bounding box center [255, 111] width 511 height 222
type input "8"
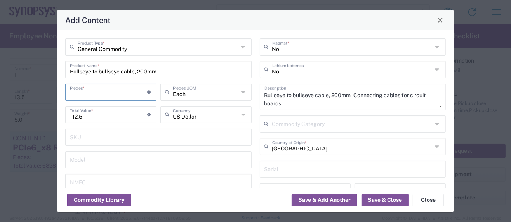
type input "900"
type input "8"
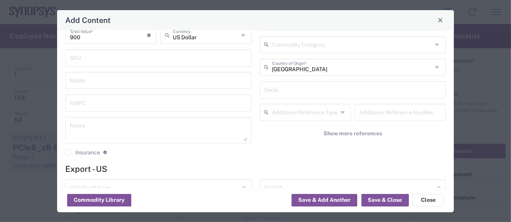
scroll to position [103, 0]
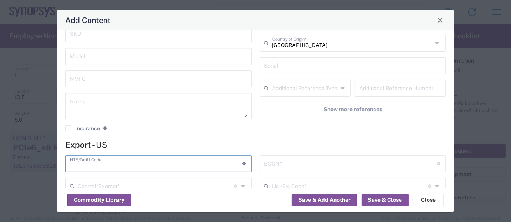
click at [122, 164] on input "text" at bounding box center [156, 163] width 173 height 14
paste input "8544.20.0000"
type input "8544.20.0000"
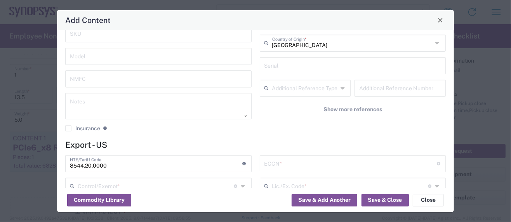
click at [281, 162] on input "text" at bounding box center [351, 163] width 173 height 14
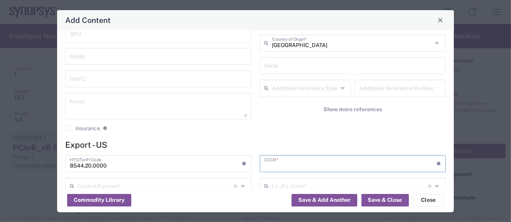
paste input "EAR99/NLR"
type input "EAR99/NLR"
click at [162, 185] on input "text" at bounding box center [156, 186] width 156 height 14
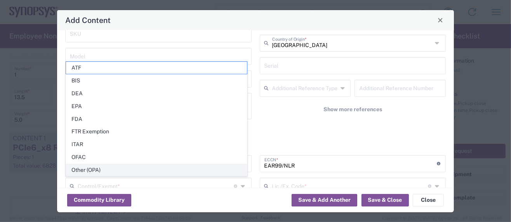
click at [95, 170] on span "Other (OPA)" at bounding box center [156, 170] width 181 height 12
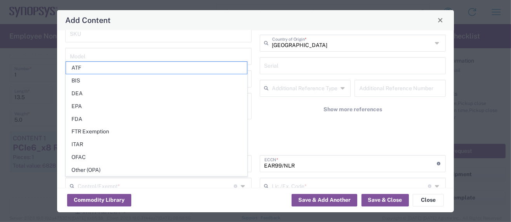
type input "Other (OPA)"
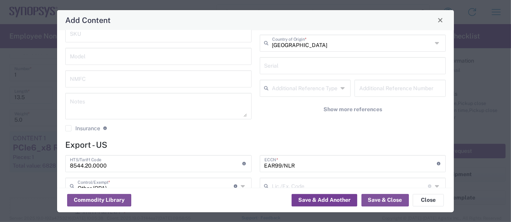
click at [336, 200] on button "Save & Add Another" at bounding box center [325, 200] width 66 height 12
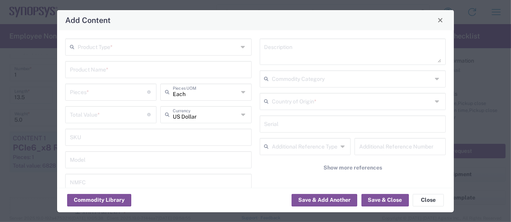
click at [101, 47] on input "text" at bounding box center [158, 47] width 161 height 14
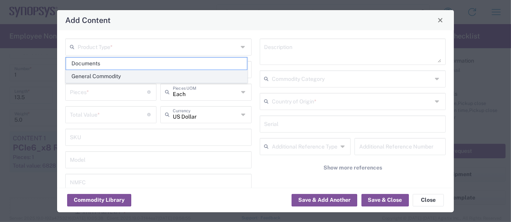
click at [103, 75] on span "General Commodity" at bounding box center [156, 76] width 181 height 12
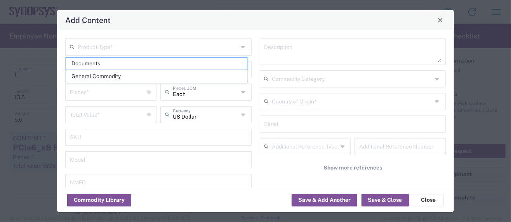
type input "General Commodity"
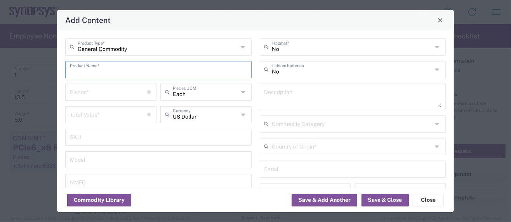
click at [105, 69] on input "text" at bounding box center [158, 69] width 177 height 14
paste input "CUI Inc SDI90-12-U"
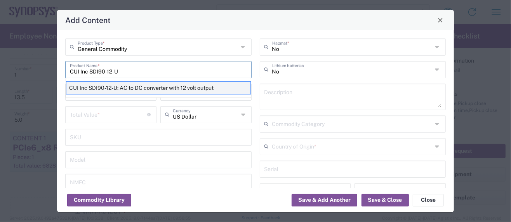
click at [129, 88] on div "CUI Inc SDI90-12-U: AC to DC converter with 12 volt output" at bounding box center [158, 87] width 185 height 13
type input "CUI Inc SDI90-12-U: AC to DC converter with 12 volt output"
type textarea "CUI Inc SDI90-12-U: AC to DC converter with 12 volt output"
type input "8504.40.9510"
type input "BIS"
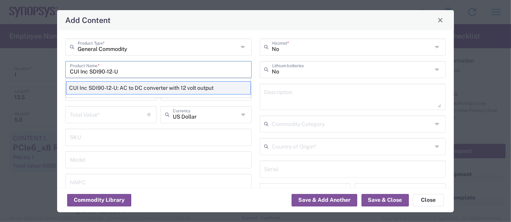
type input "EAR99"
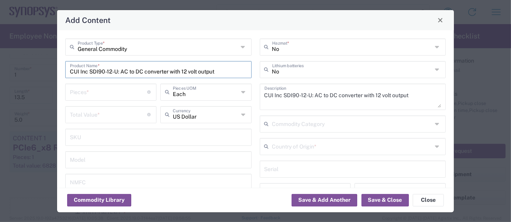
type input "NLR - No License Required"
click at [99, 93] on input "number" at bounding box center [109, 92] width 78 height 14
type input "1"
click at [82, 115] on input "number" at bounding box center [109, 114] width 78 height 14
type input "55.53"
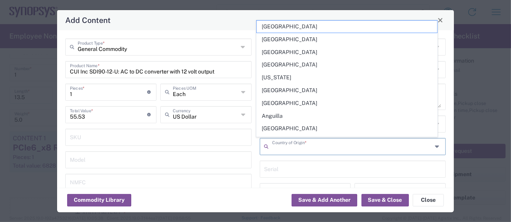
click at [300, 147] on input "text" at bounding box center [352, 146] width 161 height 14
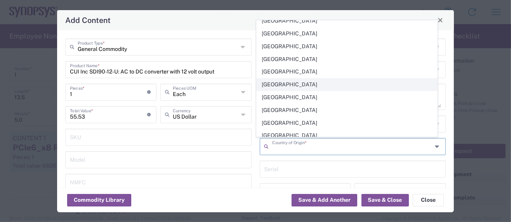
scroll to position [466, 0]
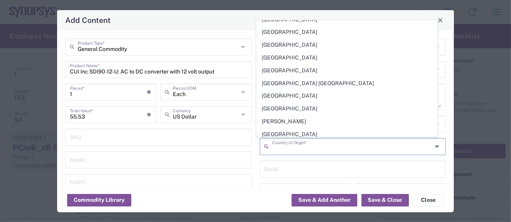
click at [279, 141] on span "[GEOGRAPHIC_DATA]" at bounding box center [347, 147] width 181 height 12
type input "[GEOGRAPHIC_DATA]"
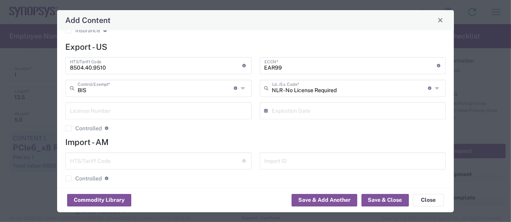
scroll to position [207, 0]
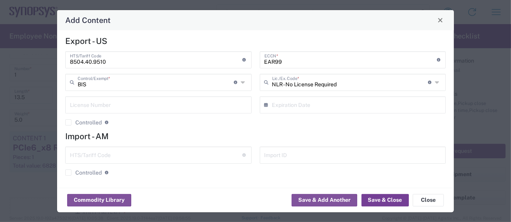
click at [374, 197] on button "Save & Close" at bounding box center [385, 200] width 47 height 12
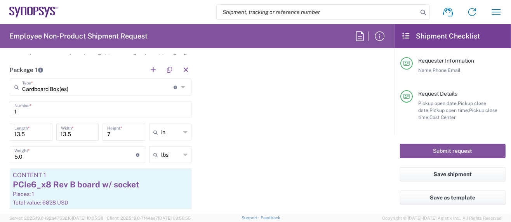
scroll to position [674, 0]
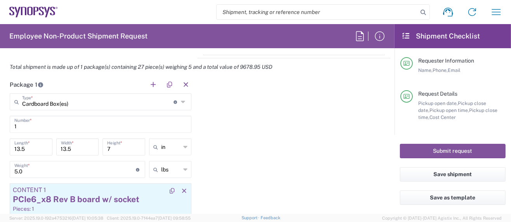
click at [148, 202] on div "PCIe6_x8 Rev B board w/ socket" at bounding box center [101, 200] width 176 height 12
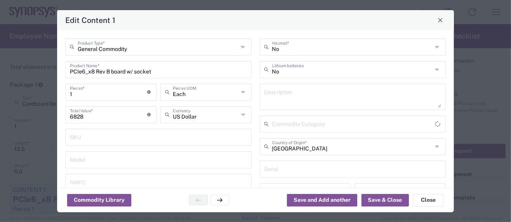
type input "Other (OPA)"
click at [148, 202] on div "Commodity Library Save and Add another Save & Close Close" at bounding box center [255, 200] width 397 height 24
drag, startPoint x: 134, startPoint y: 70, endPoint x: 152, endPoint y: 70, distance: 17.5
click at [152, 70] on input "PCIe6_x8 Rev B board w/ socket" at bounding box center [158, 69] width 177 height 14
type input "PCIe6_x8 Rev B board w/ accessories"
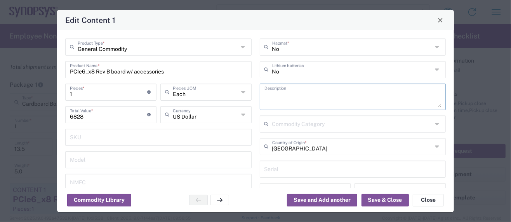
click at [279, 103] on textarea at bounding box center [353, 97] width 177 height 22
click at [215, 163] on input "text" at bounding box center [158, 159] width 177 height 14
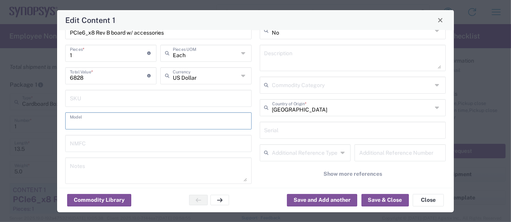
scroll to position [0, 0]
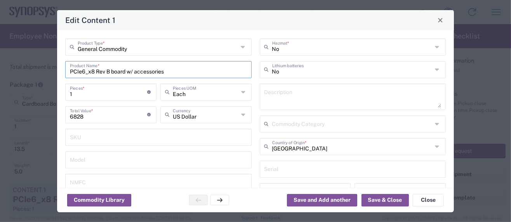
drag, startPoint x: 166, startPoint y: 70, endPoint x: 21, endPoint y: 58, distance: 145.5
click at [21, 58] on div "Edit Content 1 General Commodity Product Type * PCIe6_x8 Rev B board w/ accesso…" at bounding box center [255, 111] width 511 height 222
click at [303, 96] on textarea at bounding box center [353, 97] width 177 height 22
paste textarea "PCIe6_x8 Rev B board w/ accessories"
click at [379, 96] on textarea "PCIe6_x8 Rev B board w/ accessories -" at bounding box center [353, 97] width 177 height 22
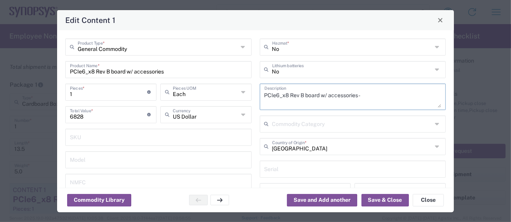
paste textarea "Provides power and input/output paths for microelectronic parts/Circuit board t…"
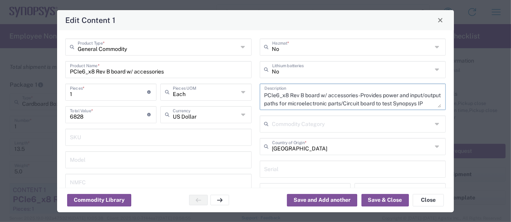
scroll to position [15, 0]
type textarea "PCIe6_x8 Rev B board w/ accessories -Provides power and input/output paths for …"
click at [391, 201] on button "Save & Close" at bounding box center [385, 200] width 47 height 12
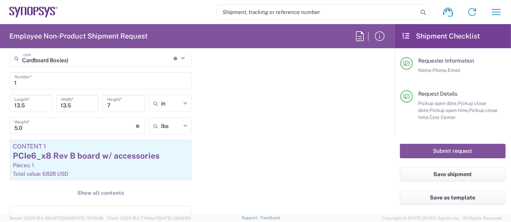
scroll to position [725, 0]
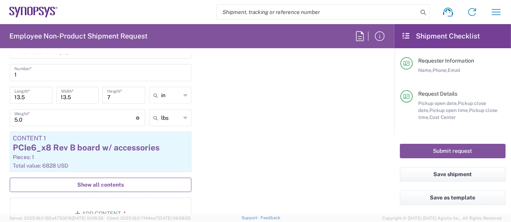
click at [114, 182] on span "Show all contents" at bounding box center [100, 184] width 47 height 7
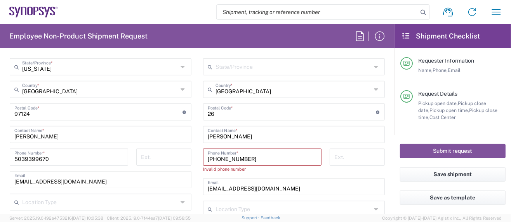
scroll to position [466, 0]
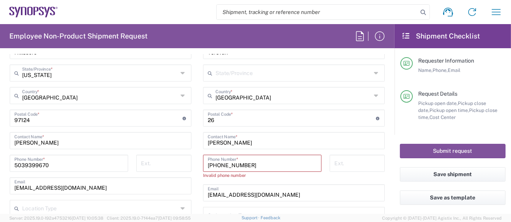
click at [225, 164] on input "+374.94.493305" at bounding box center [262, 163] width 109 height 14
click at [218, 163] on input "+374.94493305" at bounding box center [262, 163] width 109 height 14
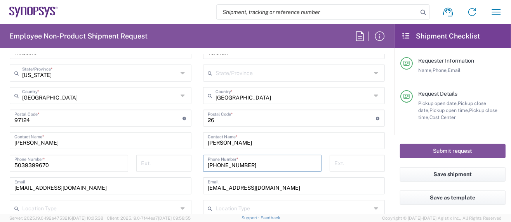
type input "+37494493305"
click at [281, 141] on input "Arthur Mkhitaryan" at bounding box center [294, 140] width 173 height 14
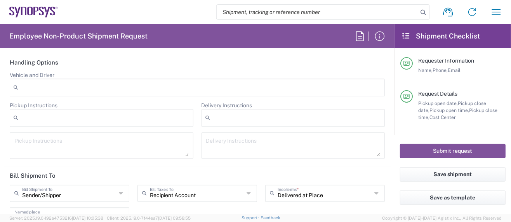
scroll to position [1292, 0]
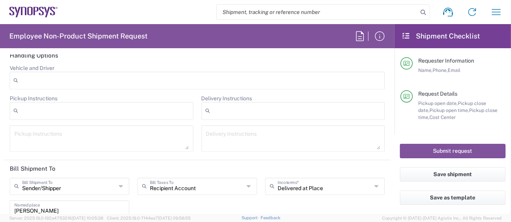
click at [375, 180] on icon at bounding box center [378, 186] width 6 height 12
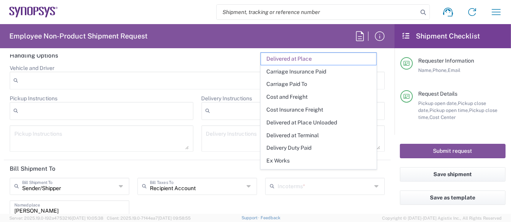
click at [361, 211] on div "Sender/Shipper Bill Shipment To Sender/Shipper Recipient Account Third Party Ac…" at bounding box center [198, 200] width 384 height 45
type input "Delivered at Place"
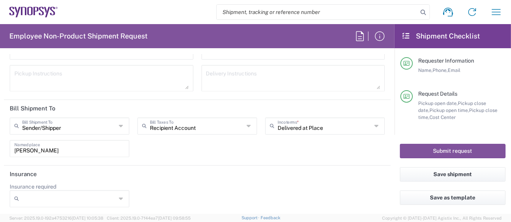
scroll to position [1344, 0]
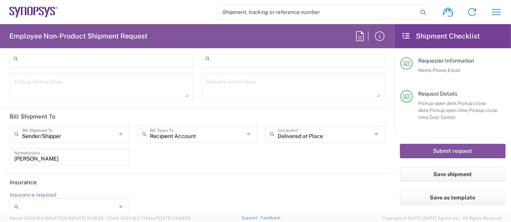
click at [375, 128] on icon at bounding box center [378, 134] width 6 height 12
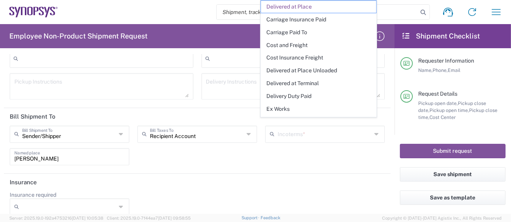
click at [363, 153] on div "Sender/Shipper Bill Shipment To Sender/Shipper Recipient Account Third Party Ac…" at bounding box center [198, 148] width 384 height 45
type input "Delivered at Place"
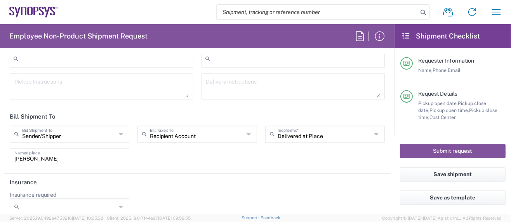
click at [247, 128] on icon at bounding box center [250, 134] width 6 height 12
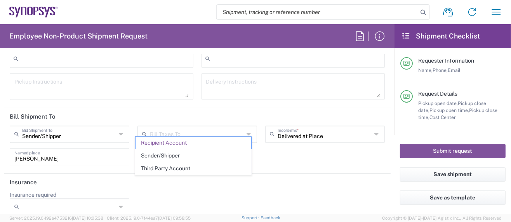
click at [181, 155] on span "Sender/Shipper" at bounding box center [193, 156] width 115 height 12
type input "Sender/Shipper"
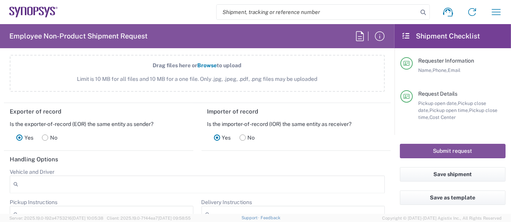
scroll to position [1240, 0]
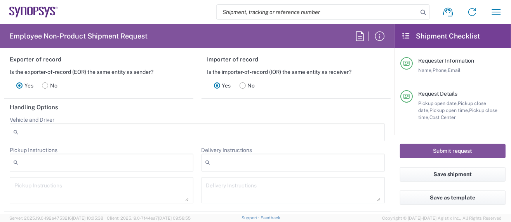
click at [240, 82] on rect at bounding box center [243, 85] width 6 height 6
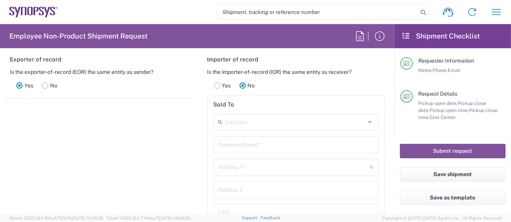
click at [214, 82] on rect at bounding box center [217, 85] width 6 height 6
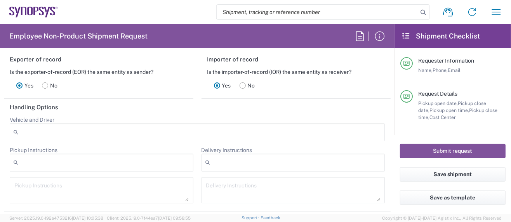
click at [240, 82] on rect at bounding box center [243, 85] width 6 height 6
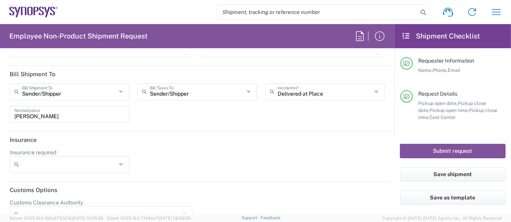
scroll to position [1699, 0]
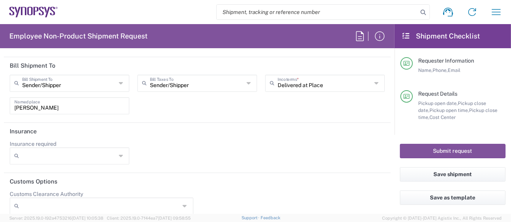
click at [183, 200] on icon at bounding box center [186, 206] width 6 height 12
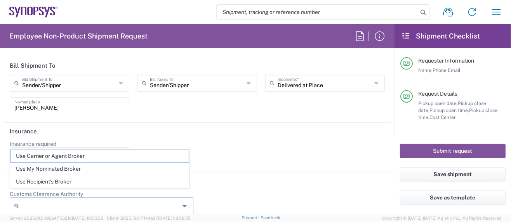
click at [242, 173] on header "Customs Options" at bounding box center [197, 181] width 387 height 17
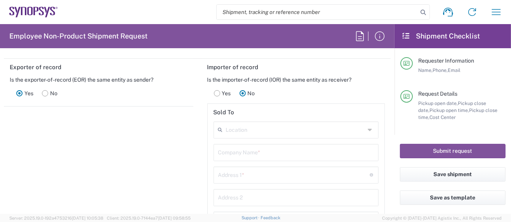
scroll to position [1180, 0]
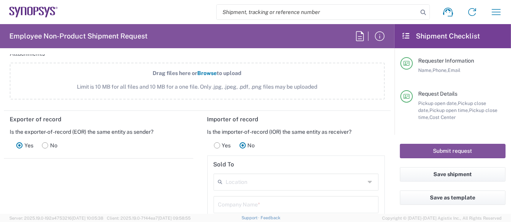
click at [215, 142] on rect at bounding box center [217, 145] width 6 height 6
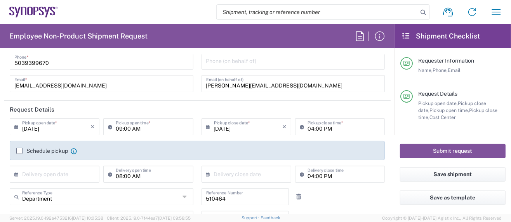
scroll to position [0, 0]
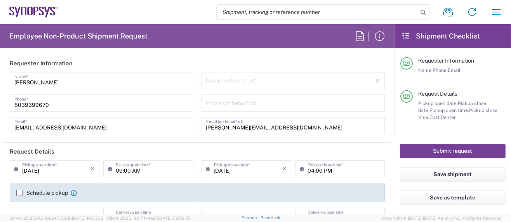
click at [419, 152] on button "Submit request" at bounding box center [453, 151] width 106 height 14
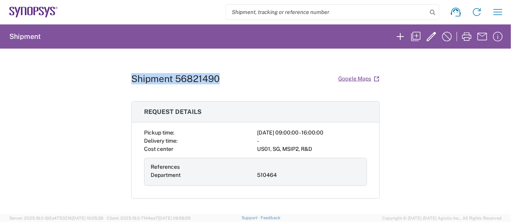
drag, startPoint x: 127, startPoint y: 75, endPoint x: 217, endPoint y: 77, distance: 89.8
click at [217, 77] on div "Shipment 56821490 Google Maps" at bounding box center [255, 79] width 249 height 14
copy h1 "Shipment 56821490"
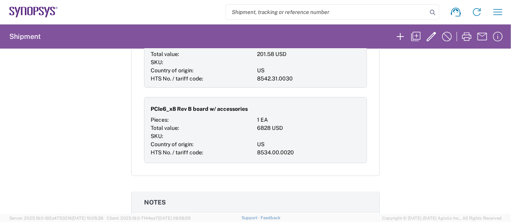
scroll to position [777, 0]
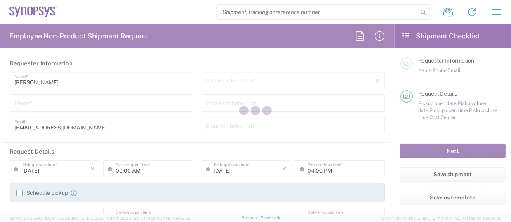
type input "Department"
type input "US01, SG, MSIP2, R&D 510464"
type input "Delivered at Place"
type input "[GEOGRAPHIC_DATA]"
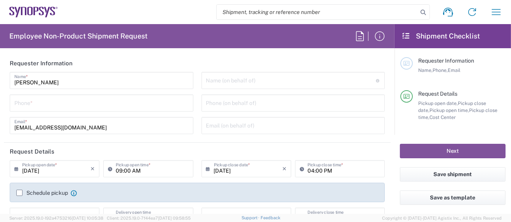
type input "[US_STATE]"
type input "[GEOGRAPHIC_DATA]"
type input "Hillsboro US03"
